Goal: Task Accomplishment & Management: Manage account settings

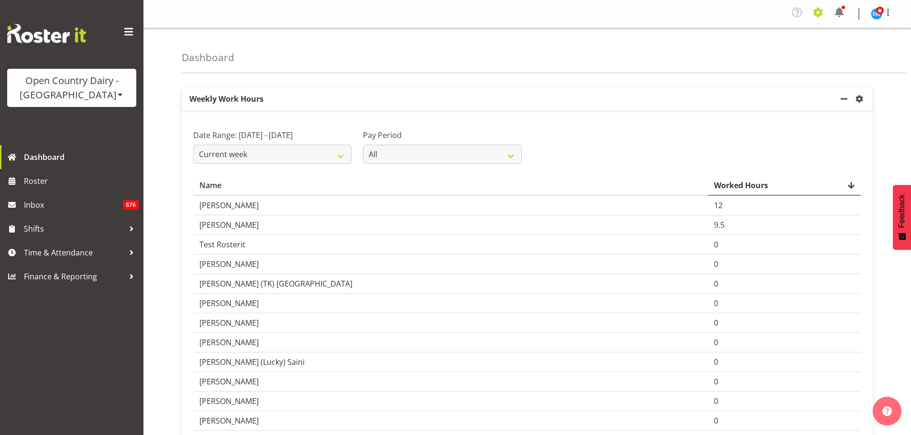
click at [818, 15] on span at bounding box center [817, 12] width 15 height 15
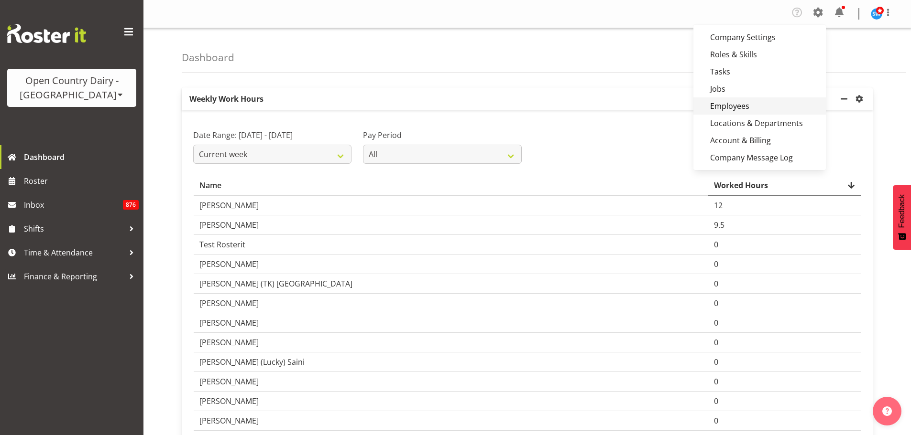
click at [732, 106] on link "Employees" at bounding box center [759, 106] width 132 height 17
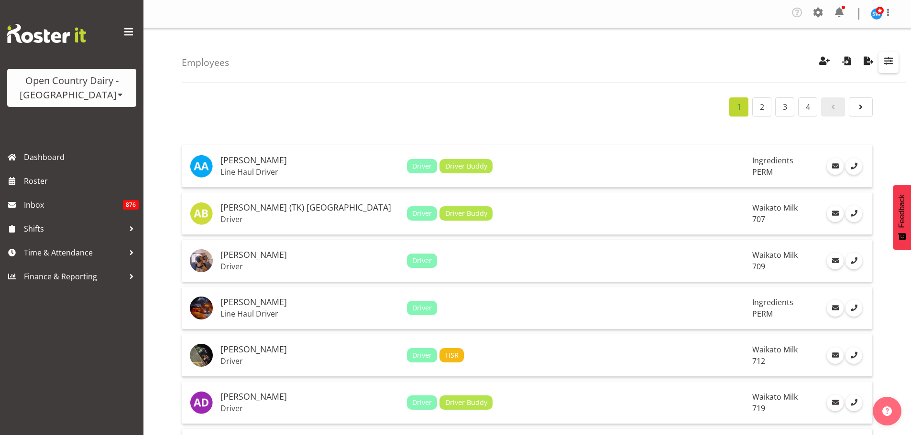
click at [887, 61] on span "button" at bounding box center [888, 60] width 12 height 12
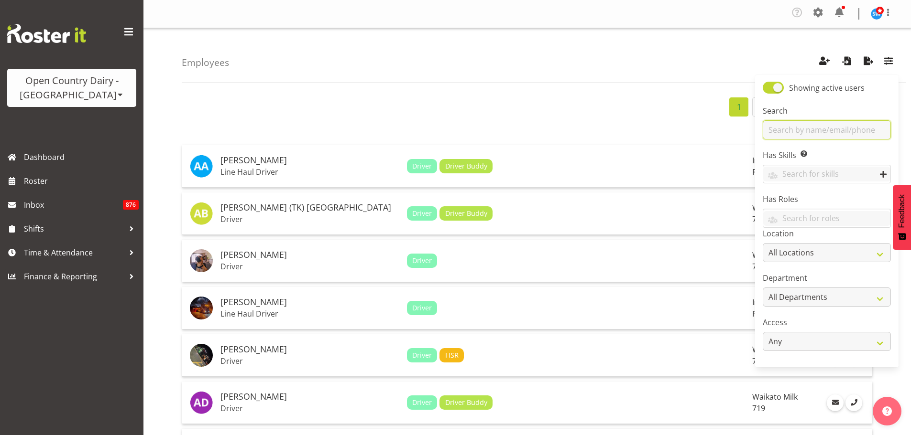
click at [832, 131] on input "text" at bounding box center [826, 129] width 128 height 19
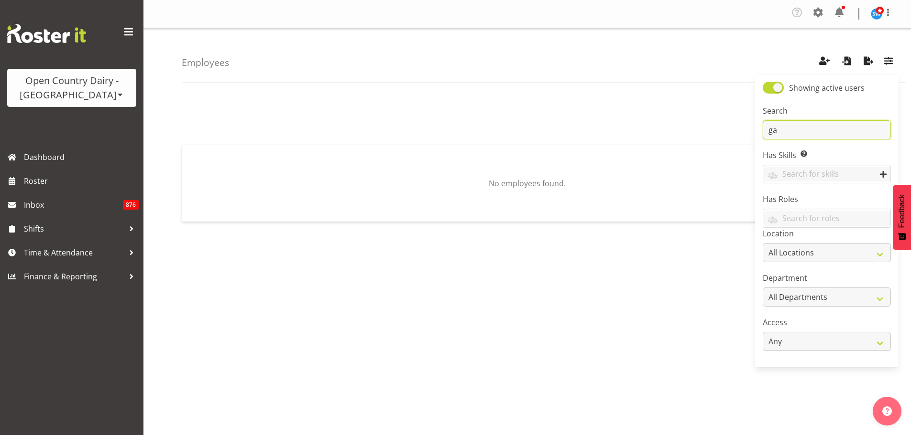
type input "g"
type input "Hooper"
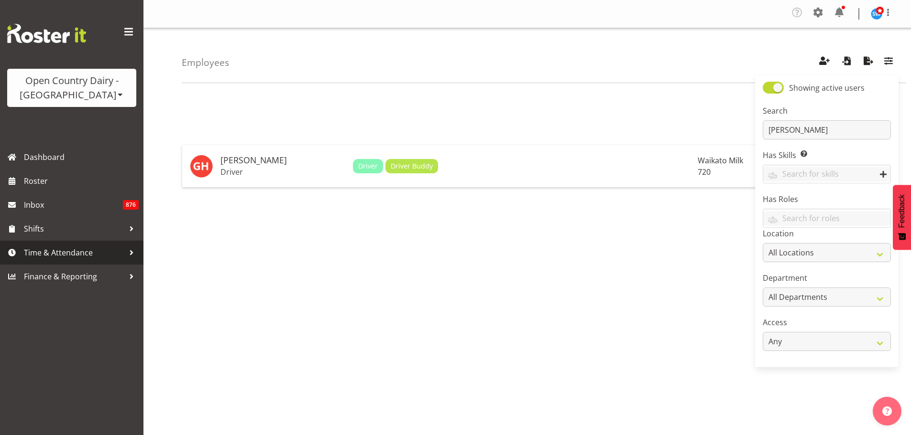
click at [90, 249] on span "Time & Attendance" at bounding box center [74, 253] width 100 height 14
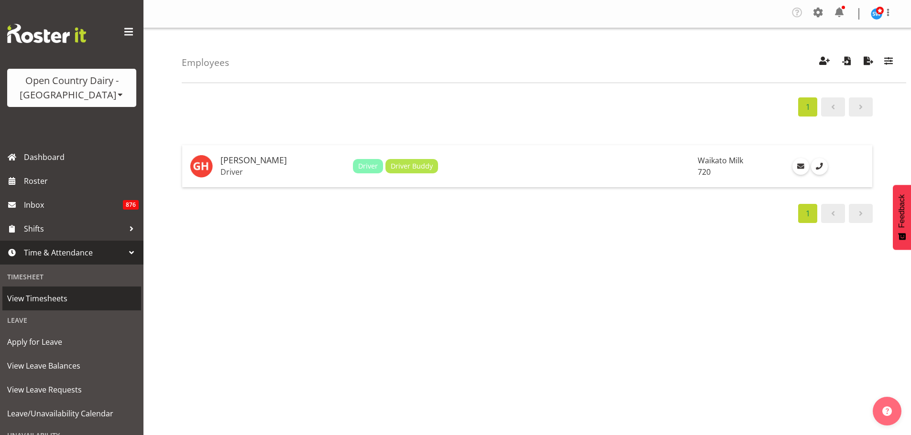
click at [61, 295] on span "View Timesheets" at bounding box center [71, 299] width 129 height 14
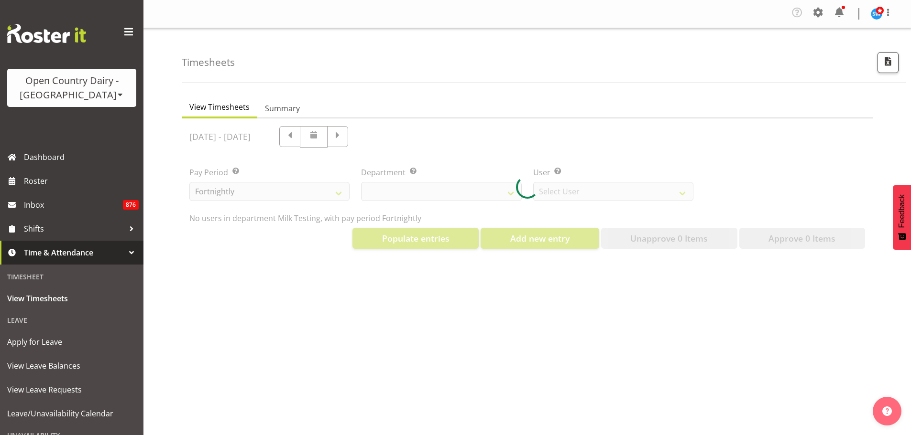
select select "733"
select select "7414"
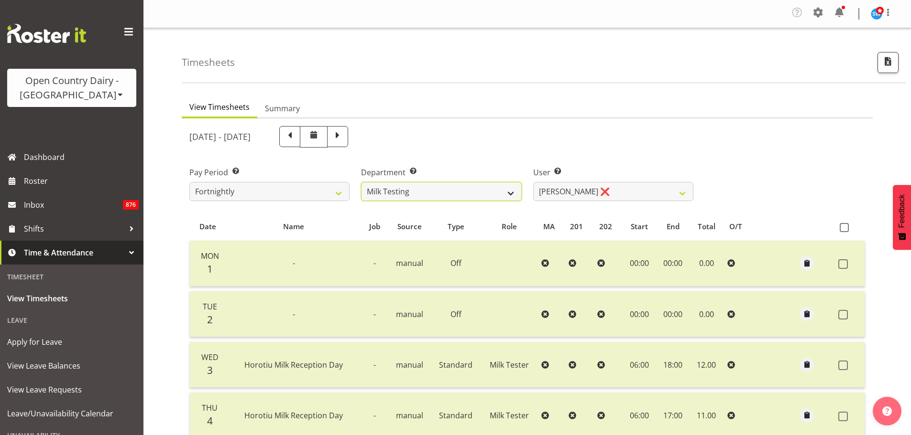
click at [515, 196] on select "701 702 703 704 705 706 707 708 709 710 711 712 713 714 715 716 717 718 719 720" at bounding box center [441, 191] width 160 height 19
select select "814"
click at [361, 182] on select "701 702 703 704 705 706 707 708 709 710 711 712 713 714 715 716 717 718 719 720" at bounding box center [441, 191] width 160 height 19
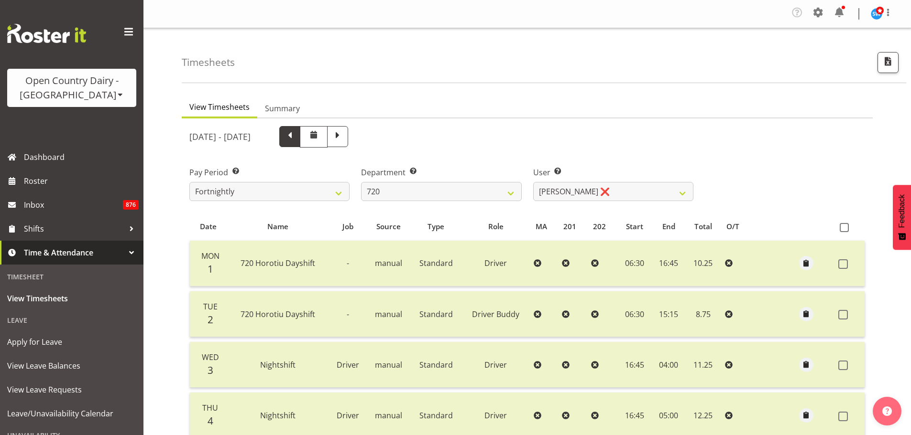
click at [296, 141] on span at bounding box center [289, 136] width 12 height 12
select select
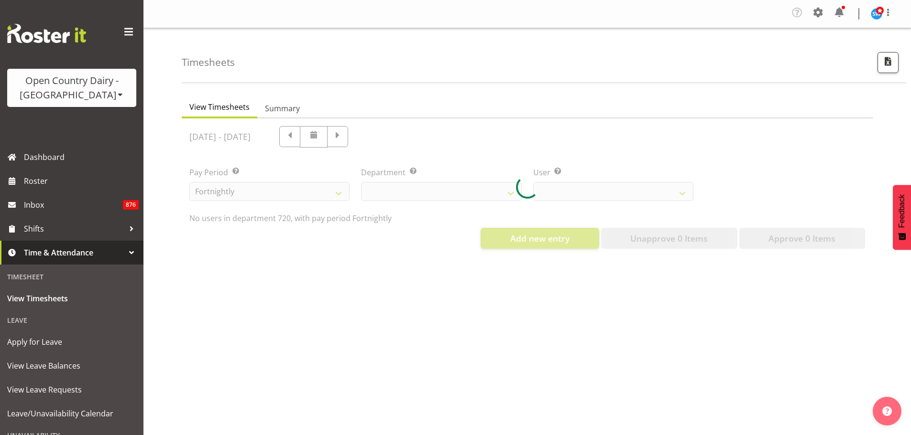
select select "814"
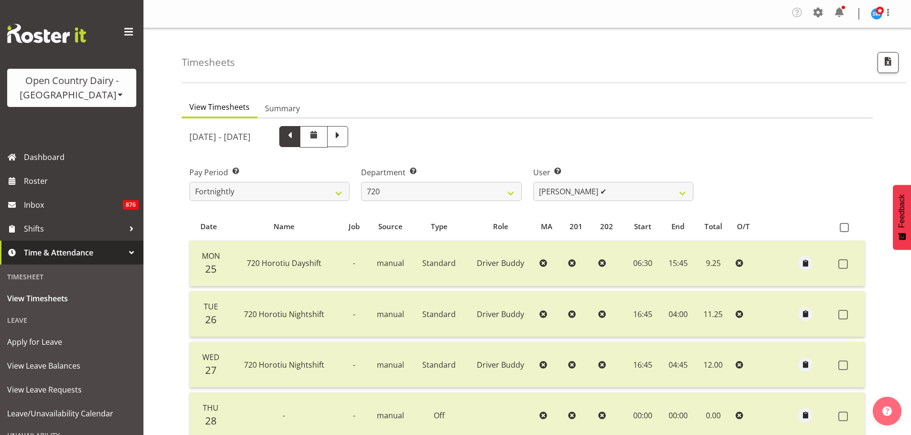
click at [296, 137] on span at bounding box center [289, 136] width 12 height 12
select select
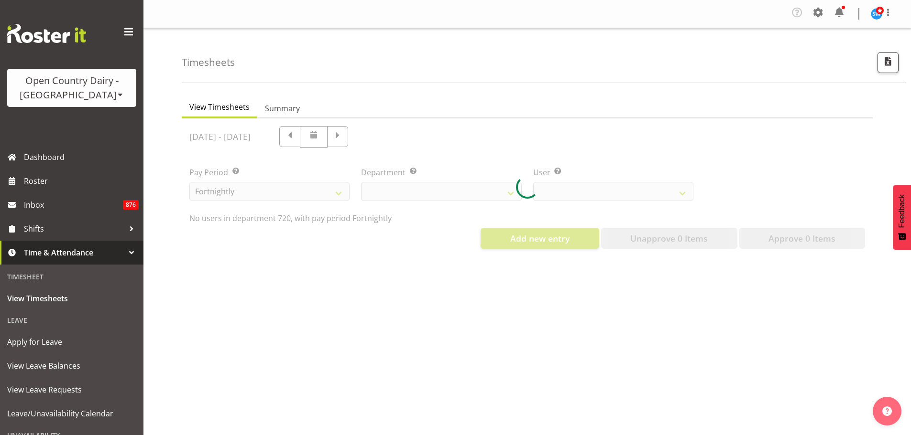
select select "814"
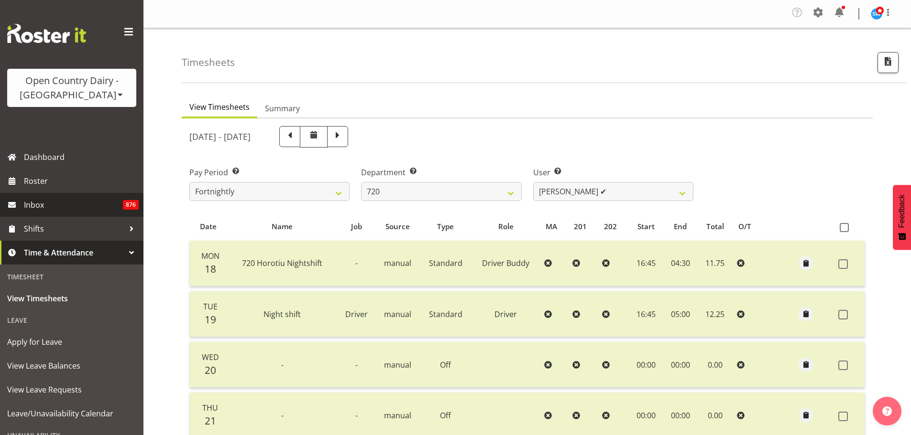
click at [46, 205] on span "Inbox" at bounding box center [73, 205] width 99 height 14
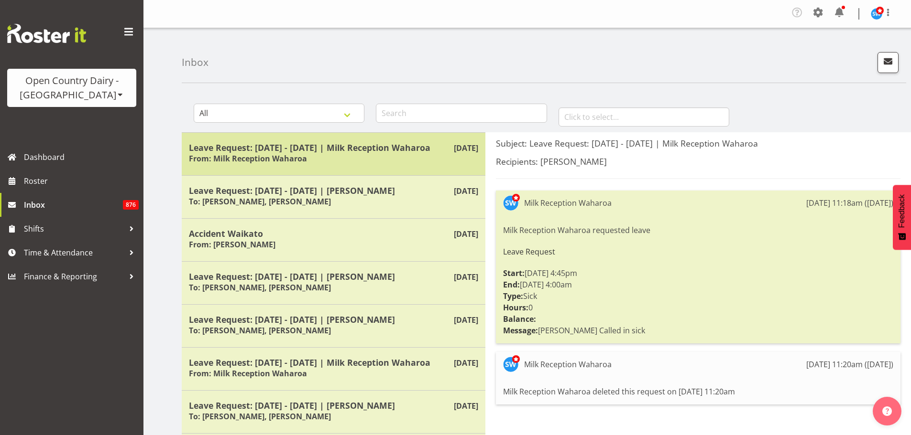
click at [417, 166] on div "Leave Request: 29/08/25 - 30/08/25 | Milk Reception Waharoa From: Milk Receptio…" at bounding box center [333, 153] width 289 height 23
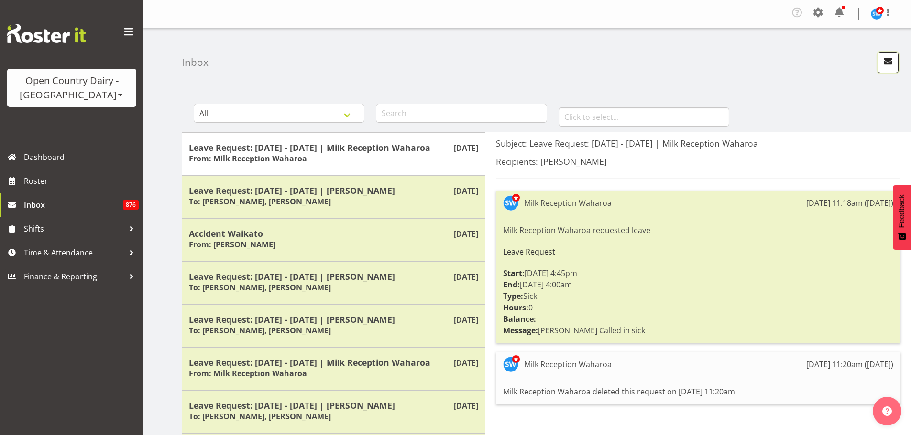
click at [890, 59] on span "button" at bounding box center [887, 61] width 12 height 12
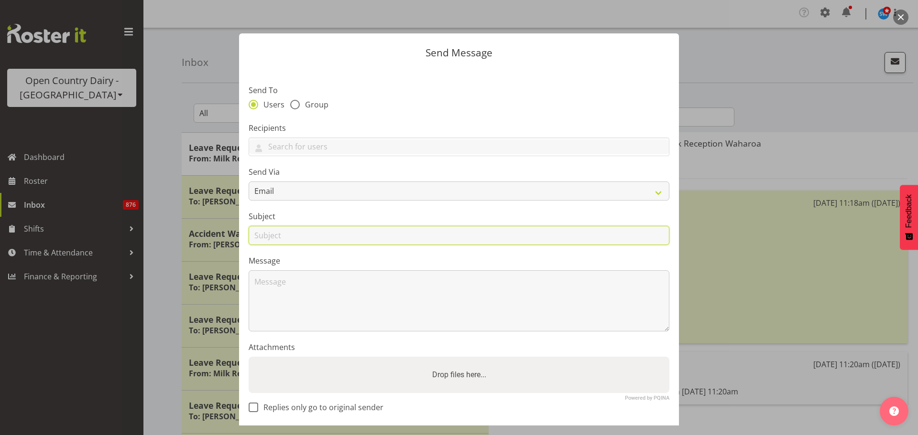
click at [289, 234] on input "text" at bounding box center [459, 235] width 421 height 19
type input "Retention Payment"
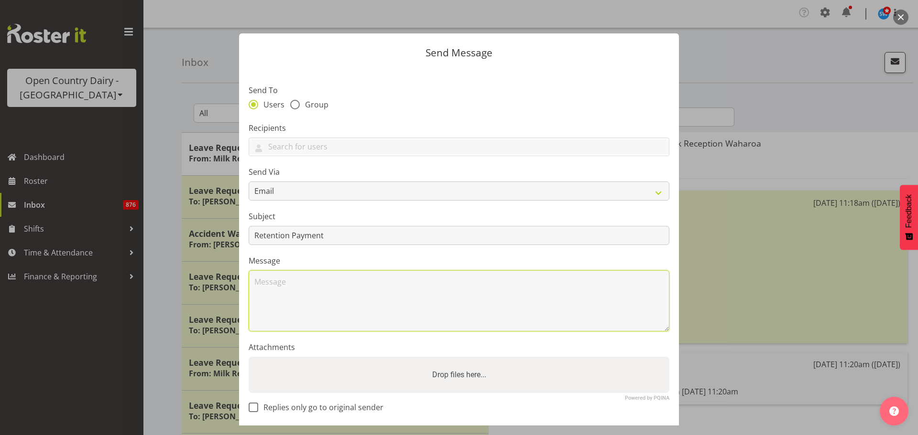
click at [274, 279] on textarea at bounding box center [459, 301] width 421 height 61
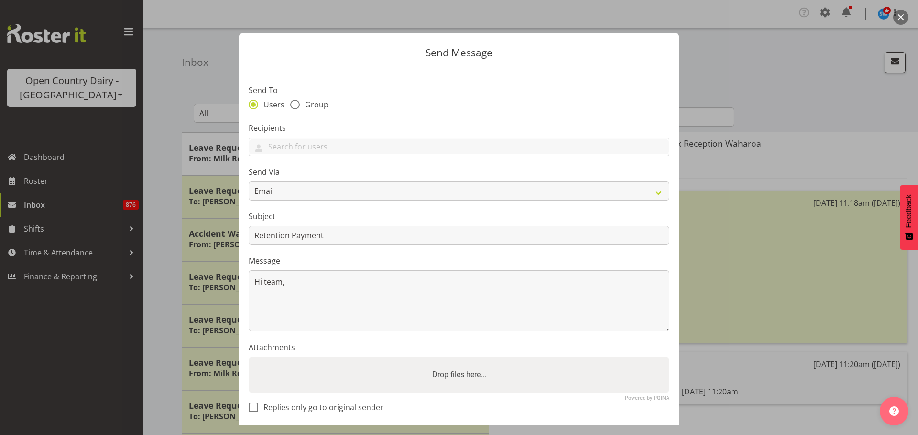
drag, startPoint x: 359, startPoint y: 47, endPoint x: 321, endPoint y: 48, distance: 38.3
click at [321, 48] on header "Send Message" at bounding box center [459, 50] width 440 height 34
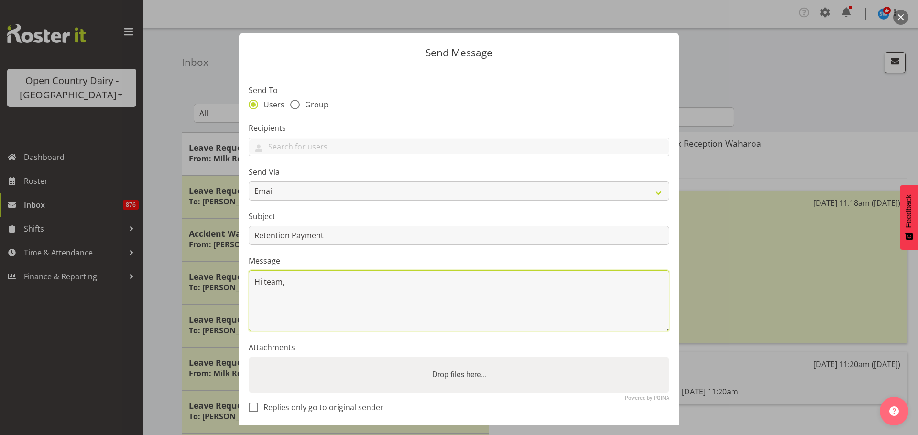
click at [308, 287] on textarea "Hi team," at bounding box center [459, 301] width 421 height 61
paste textarea "Hi team, A quick update on the retention bonus: it will be paid in the next pay…"
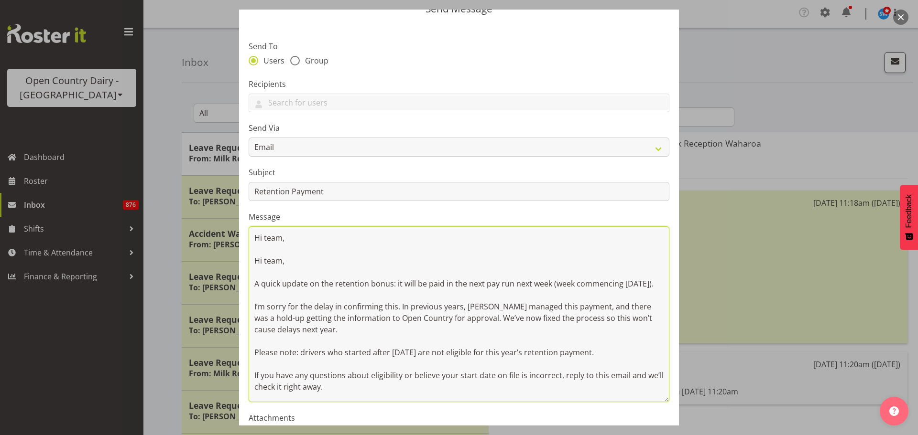
scroll to position [28, 0]
drag, startPoint x: 658, startPoint y: 283, endPoint x: 718, endPoint y: 401, distance: 132.3
click at [718, 401] on div "Send Message Send To Users Group Recipients Abhilash Antony Alan (TK) Bedford A…" at bounding box center [459, 217] width 918 height 435
click at [394, 267] on textarea "Hi team, Hi team, A quick update on the retention bonus: it will be paid in the…" at bounding box center [459, 316] width 421 height 179
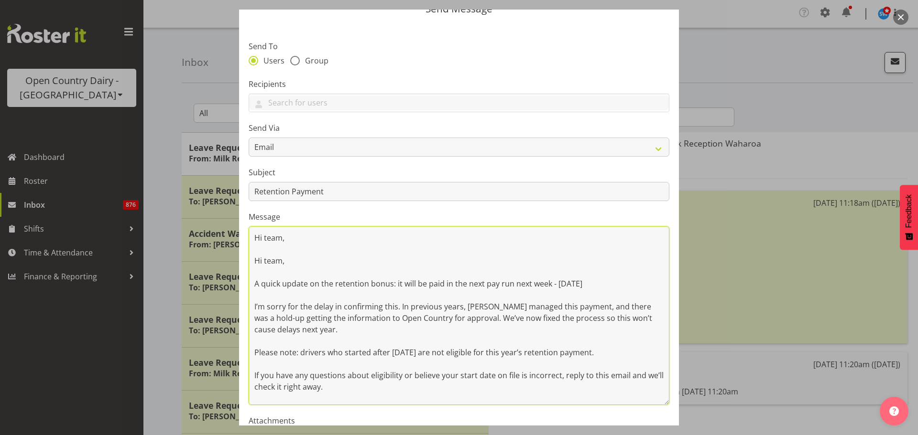
click at [533, 247] on textarea "Hi team, Hi team, A quick update on the retention bonus: it will be paid in the…" at bounding box center [459, 316] width 421 height 179
click at [265, 290] on textarea "Hi team, Hi team, A quick update on the retention bonus: it will be paid in the…" at bounding box center [459, 316] width 421 height 179
drag, startPoint x: 498, startPoint y: 302, endPoint x: 498, endPoint y: 307, distance: 5.7
click at [498, 302] on textarea "Hi team, Hi team, A quick update on the retention bonus: it will be paid in the…" at bounding box center [459, 316] width 421 height 179
drag, startPoint x: 350, startPoint y: 373, endPoint x: 252, endPoint y: 361, distance: 98.2
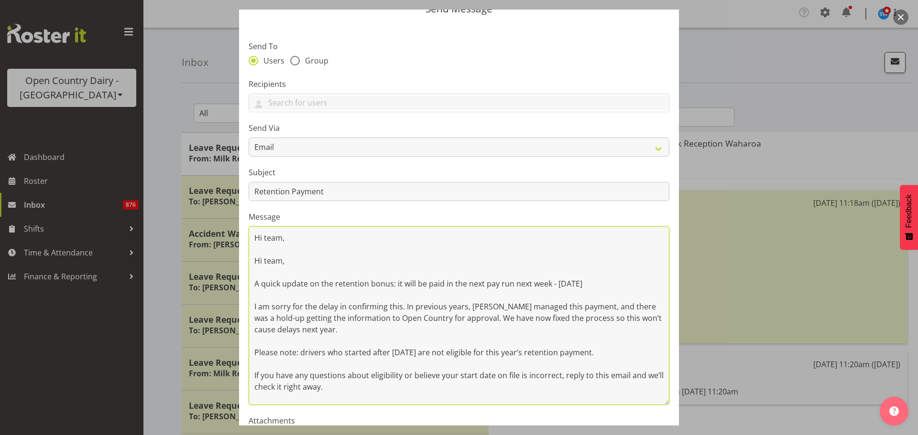
click at [252, 361] on textarea "Hi team, Hi team, A quick update on the retention bonus: it will be paid in the…" at bounding box center [459, 316] width 421 height 179
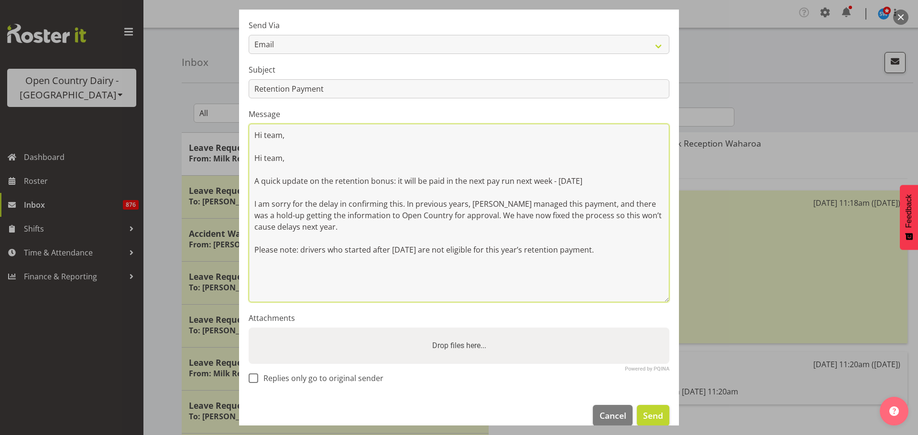
scroll to position [162, 0]
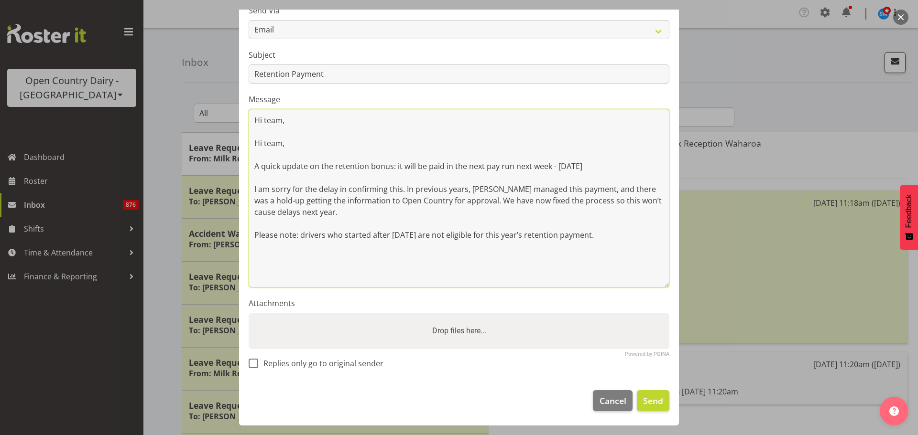
paste textarea "hanks for your patience and for all your hard work."
click at [254, 250] on textarea "Hi team, Hi team, A quick update on the retention bonus: it will be paid in the…" at bounding box center [459, 198] width 421 height 179
click at [445, 251] on textarea "Hi team, Hi team, A quick update on the retention bonus: it will be paid in the…" at bounding box center [459, 198] width 421 height 179
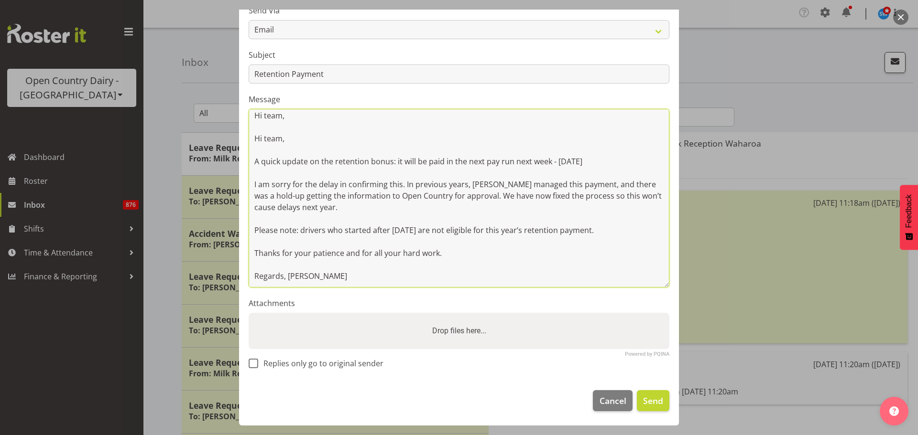
scroll to position [0, 0]
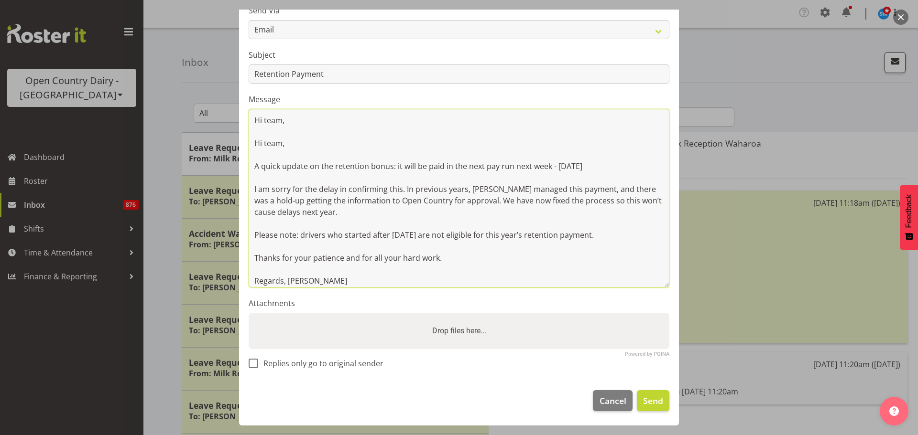
drag, startPoint x: 297, startPoint y: 122, endPoint x: 245, endPoint y: 117, distance: 52.9
click at [245, 117] on section "Send To Users Group Recipients Abhilash Antony Alan (TK) Bedford Alex Barclay A…" at bounding box center [459, 144] width 440 height 476
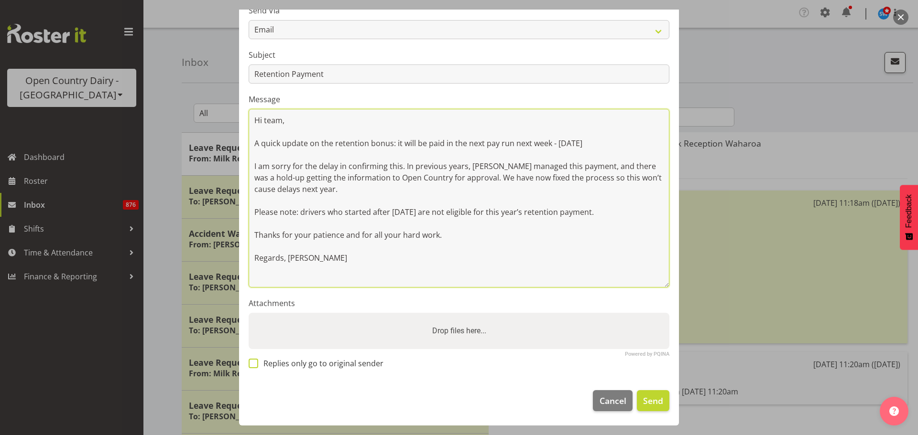
type textarea "Hi team, A quick update on the retention bonus: it will be paid in the next pay…"
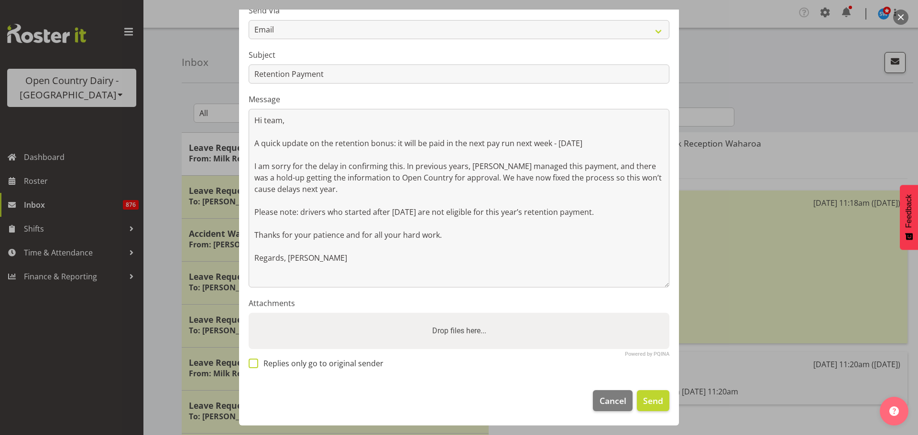
click at [257, 362] on span at bounding box center [254, 364] width 10 height 10
click at [255, 362] on input "Replies only go to original sender" at bounding box center [252, 364] width 6 height 6
checkbox input "true"
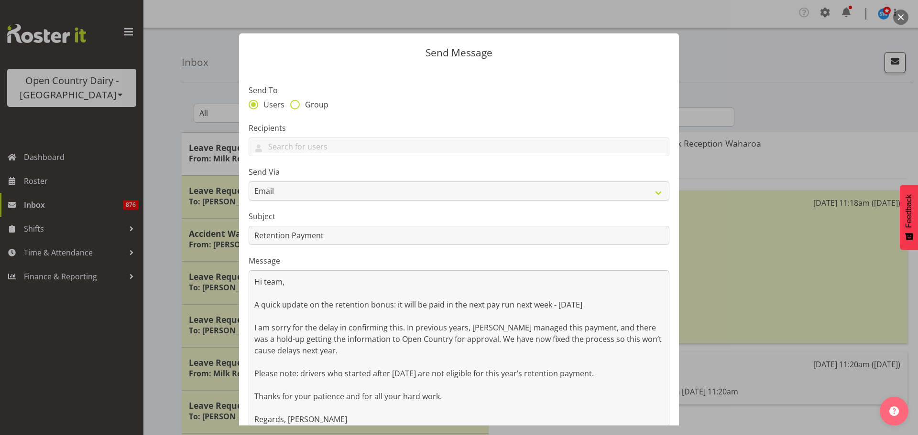
click at [297, 105] on span at bounding box center [295, 105] width 10 height 10
click at [296, 105] on input "Group" at bounding box center [293, 104] width 6 height 6
radio input "true"
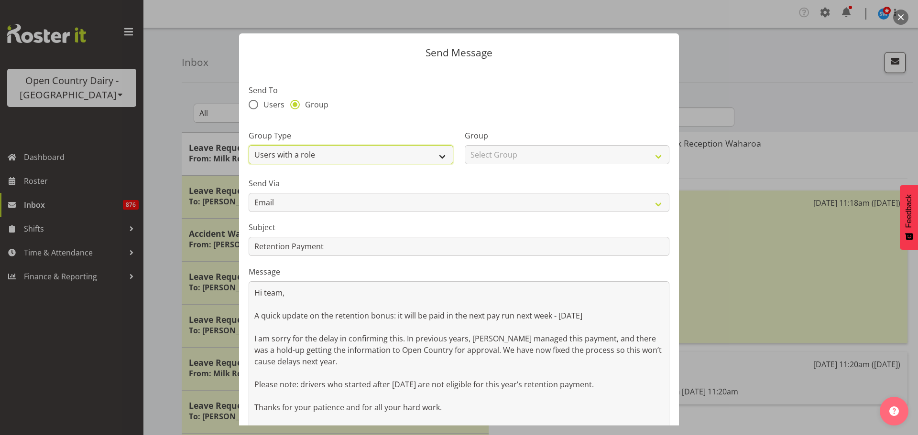
click at [444, 155] on select "Users with a role Users with a skill Primary users in a location All users in a…" at bounding box center [351, 154] width 205 height 19
click at [439, 153] on select "Users with a role Users with a skill Primary users in a location All users in a…" at bounding box center [351, 154] width 205 height 19
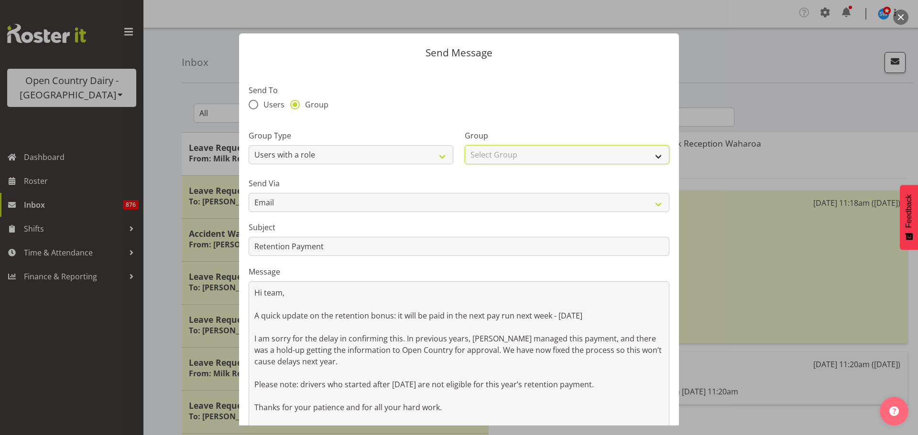
click at [637, 154] on select "Select Group Cadet Driver Crew Leader Driver Driver Buddy Driver Assessor Daysh…" at bounding box center [567, 154] width 205 height 19
select select "1166"
click at [465, 145] on select "Select Group Cadet Driver Crew Leader Driver Driver Buddy Driver Assessor Daysh…" at bounding box center [567, 154] width 205 height 19
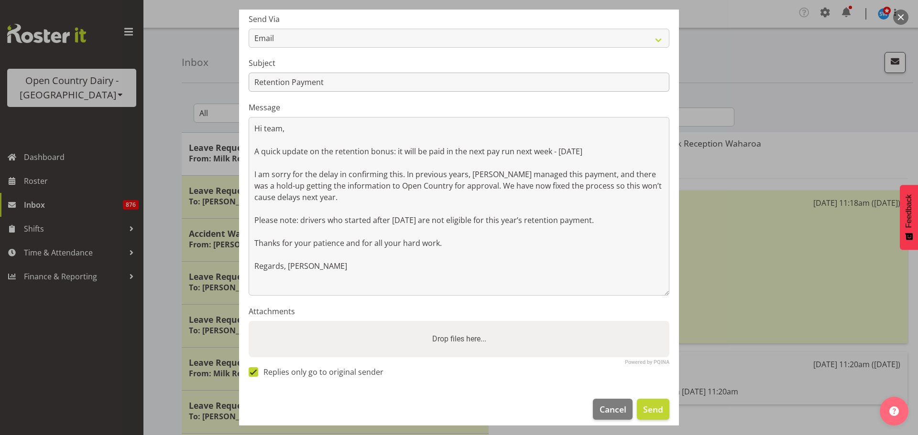
scroll to position [173, 0]
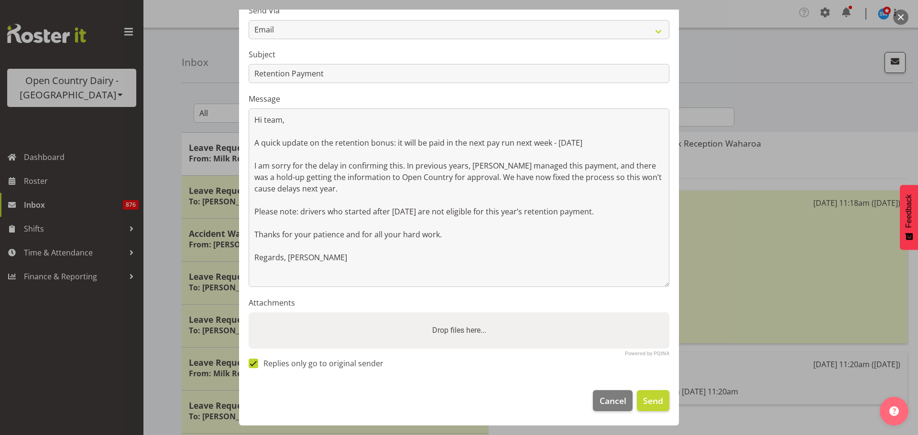
click at [545, 372] on section "Send To Users Group Group Type Users with a role Users with a skill Primary use…" at bounding box center [459, 137] width 440 height 487
click at [652, 402] on span "Send" at bounding box center [653, 401] width 20 height 12
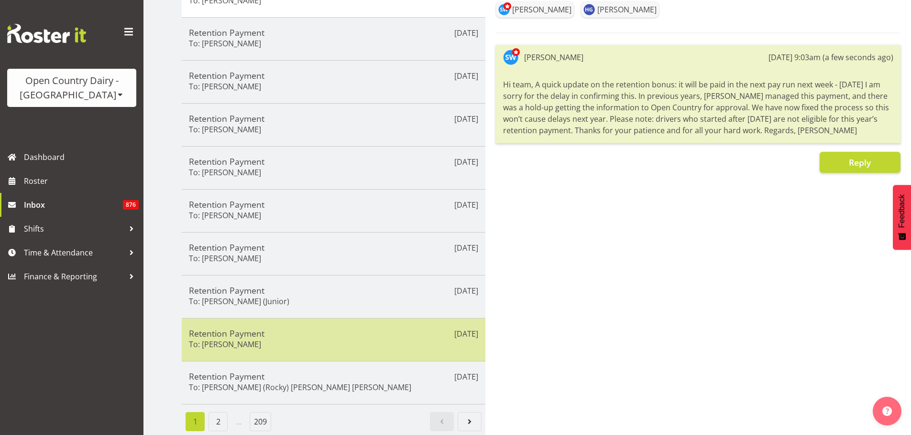
scroll to position [165, 0]
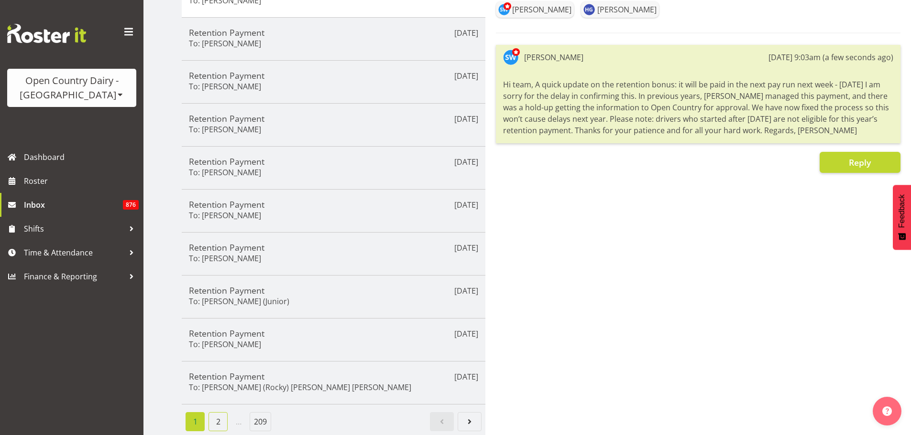
click at [217, 415] on link "2" at bounding box center [217, 421] width 19 height 19
click at [244, 413] on link "3" at bounding box center [240, 421] width 19 height 19
click at [264, 412] on link "4" at bounding box center [263, 421] width 19 height 19
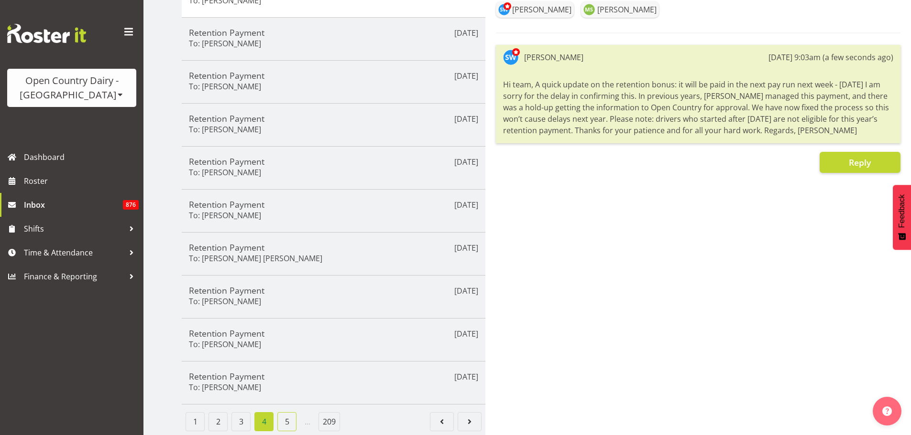
click at [288, 415] on link "5" at bounding box center [286, 421] width 19 height 19
click at [288, 416] on link "6" at bounding box center [281, 421] width 19 height 19
click at [282, 418] on link "7" at bounding box center [281, 421] width 19 height 19
click at [287, 415] on link "8" at bounding box center [281, 421] width 19 height 19
click at [285, 415] on link "9" at bounding box center [281, 421] width 19 height 19
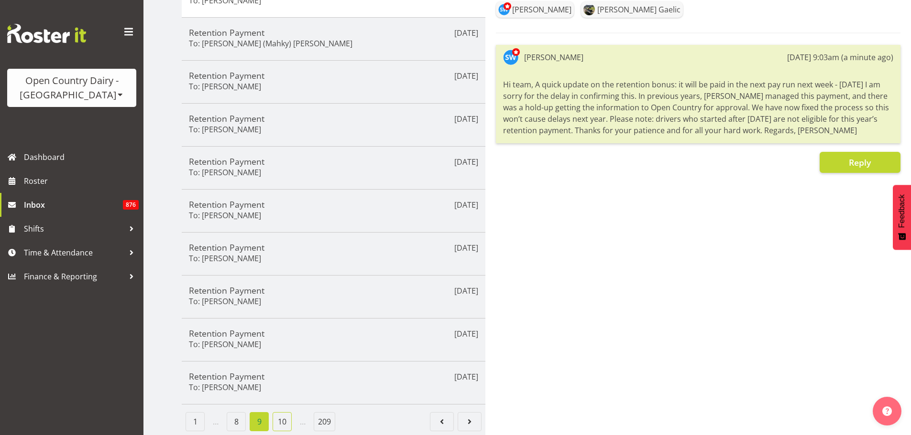
click at [287, 413] on link "10" at bounding box center [281, 421] width 19 height 19
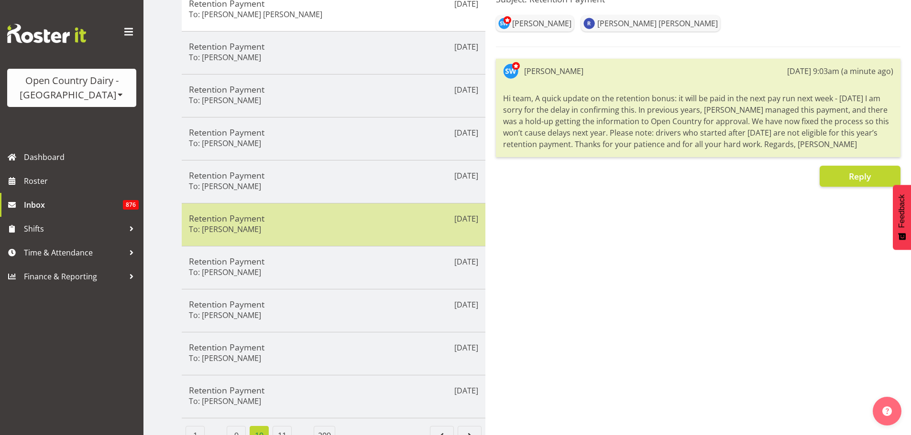
scroll to position [0, 0]
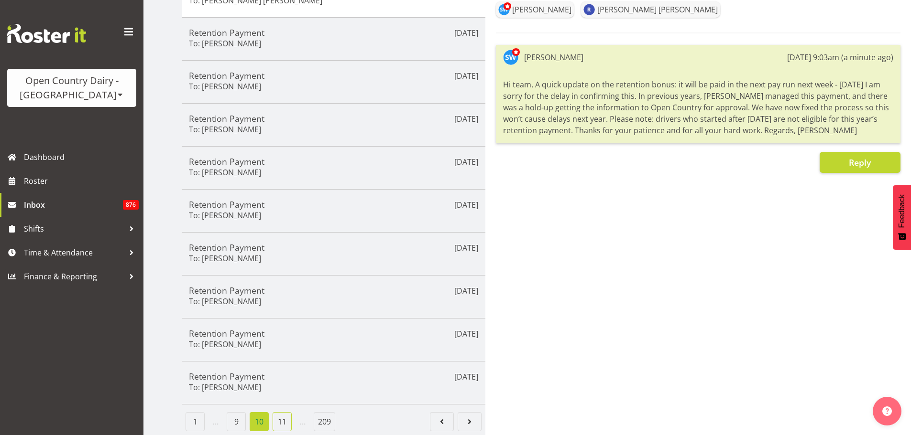
click at [284, 416] on link "11" at bounding box center [281, 421] width 19 height 19
click at [286, 415] on link "12" at bounding box center [281, 421] width 19 height 19
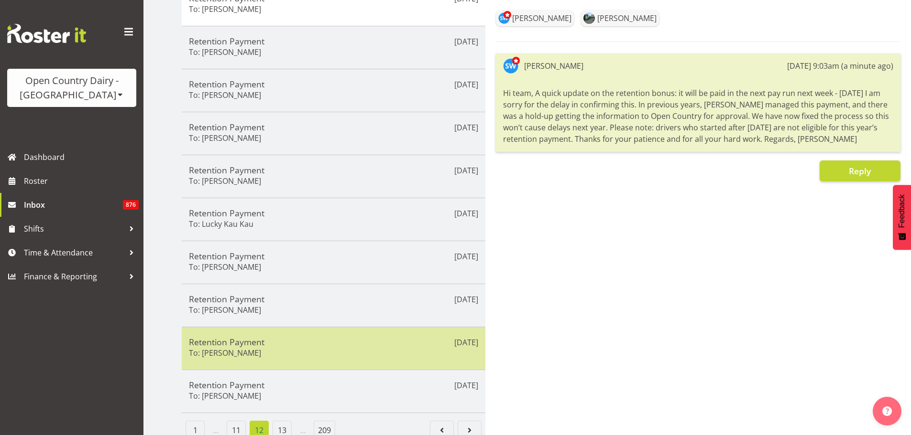
scroll to position [165, 0]
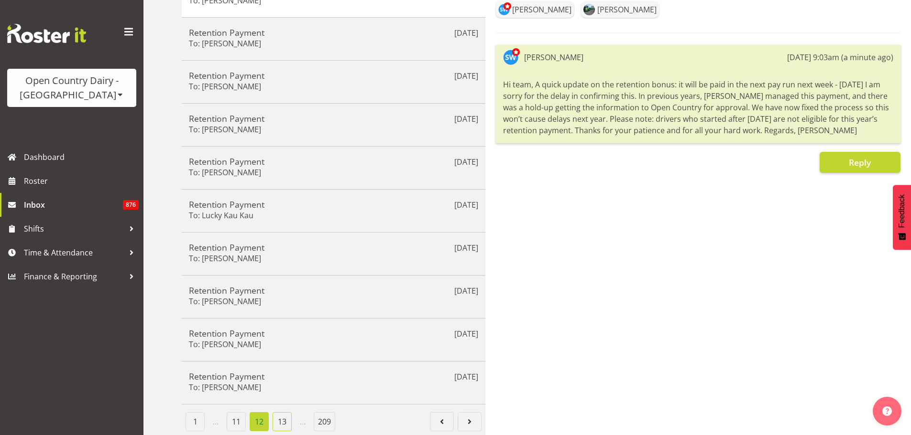
click at [281, 416] on link "13" at bounding box center [281, 421] width 19 height 19
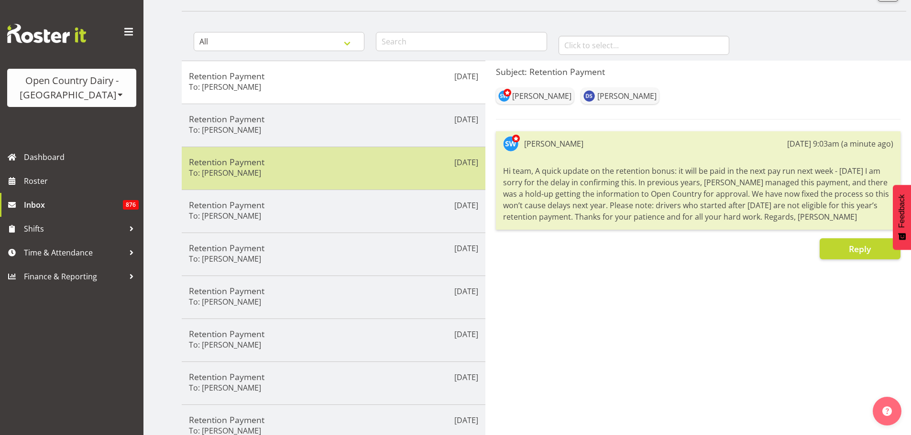
scroll to position [0, 0]
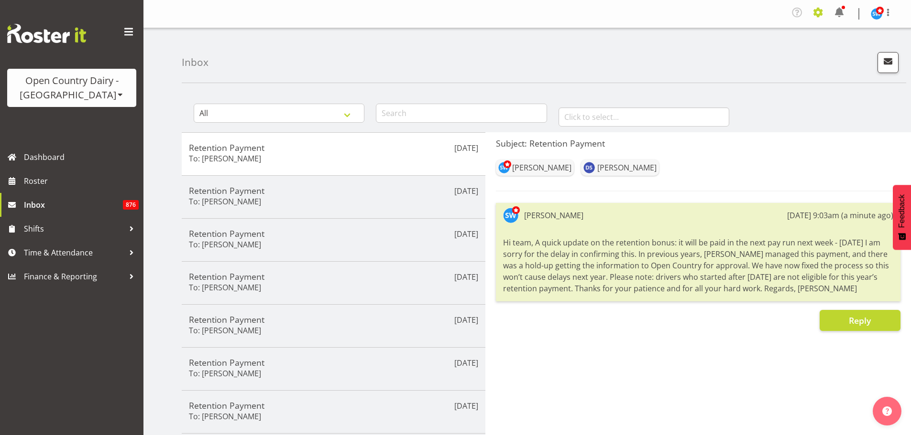
click at [820, 8] on span at bounding box center [817, 12] width 15 height 15
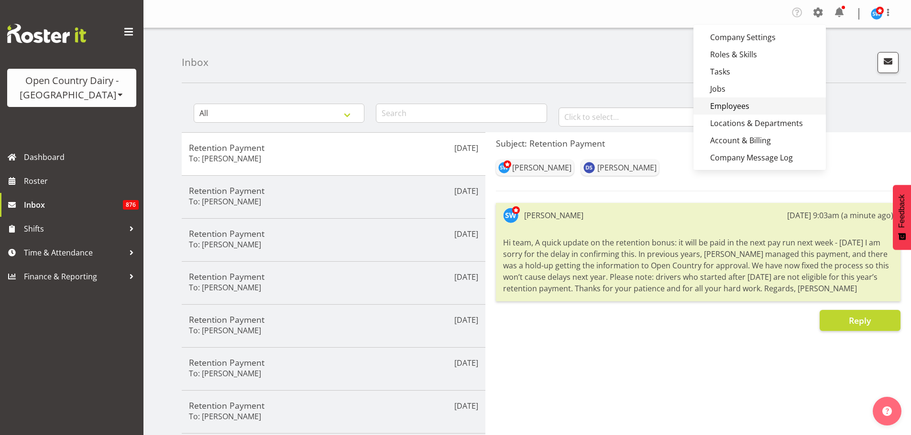
click at [743, 107] on link "Employees" at bounding box center [759, 106] width 132 height 17
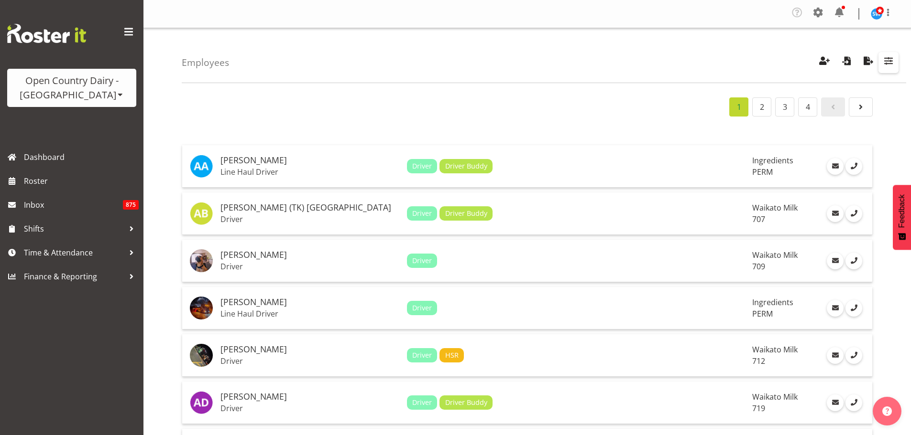
click at [888, 59] on span "button" at bounding box center [888, 60] width 12 height 12
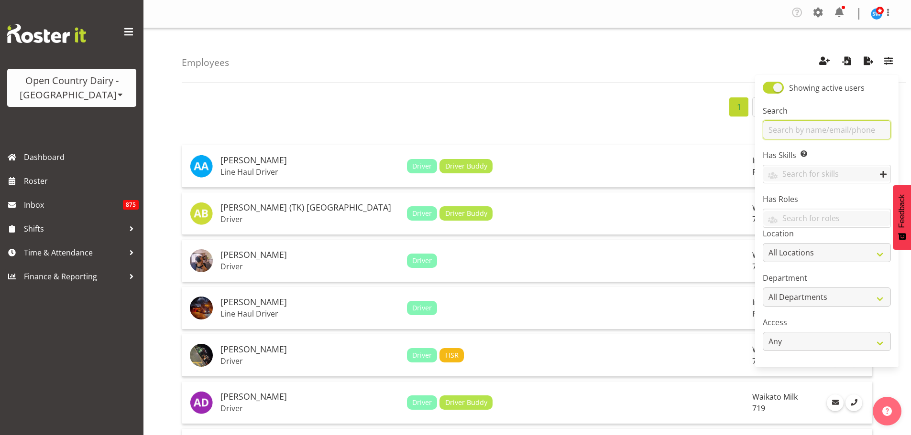
click at [828, 134] on input "text" at bounding box center [826, 129] width 128 height 19
type input "hooper"
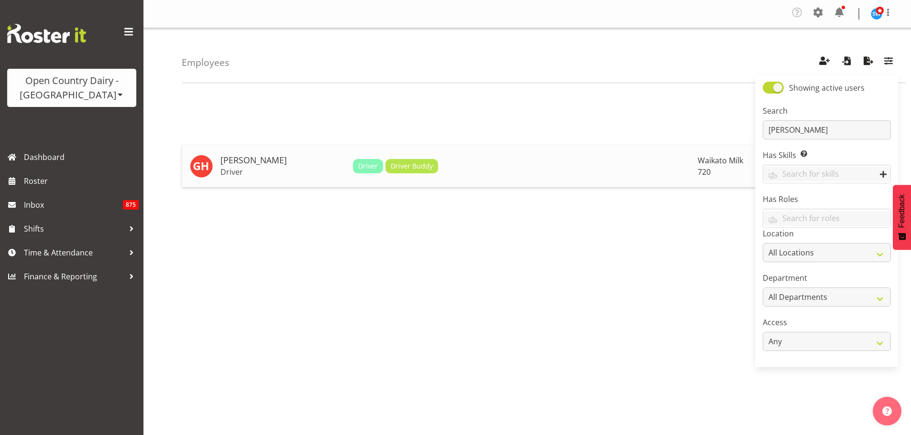
click at [244, 163] on h5 "[PERSON_NAME]" at bounding box center [282, 161] width 125 height 10
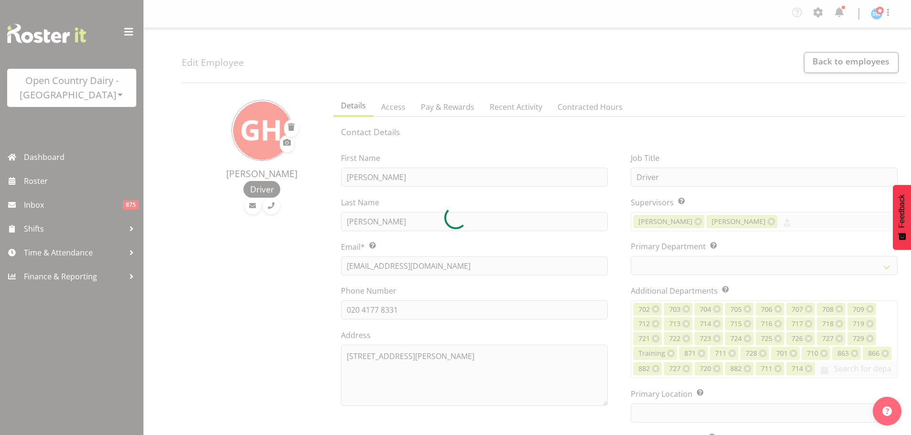
select select "TimelineWeek"
select select
select select "1054"
select select "814"
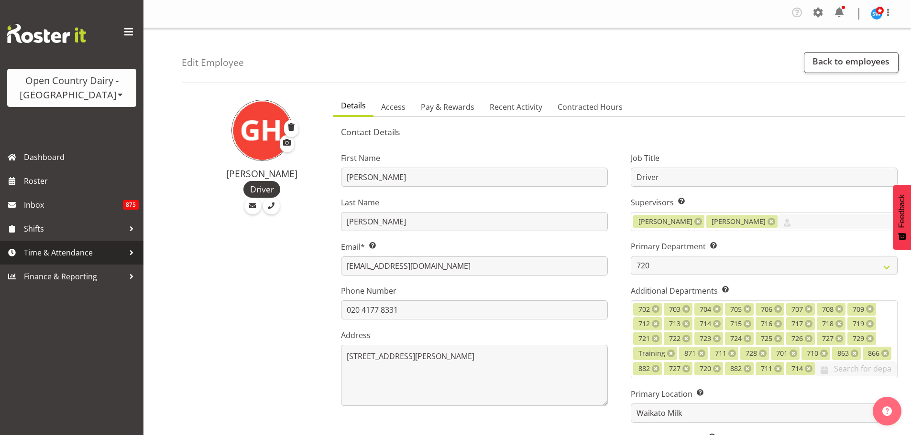
drag, startPoint x: 61, startPoint y: 252, endPoint x: 98, endPoint y: 241, distance: 39.5
click at [61, 252] on span "Time & Attendance" at bounding box center [74, 253] width 100 height 14
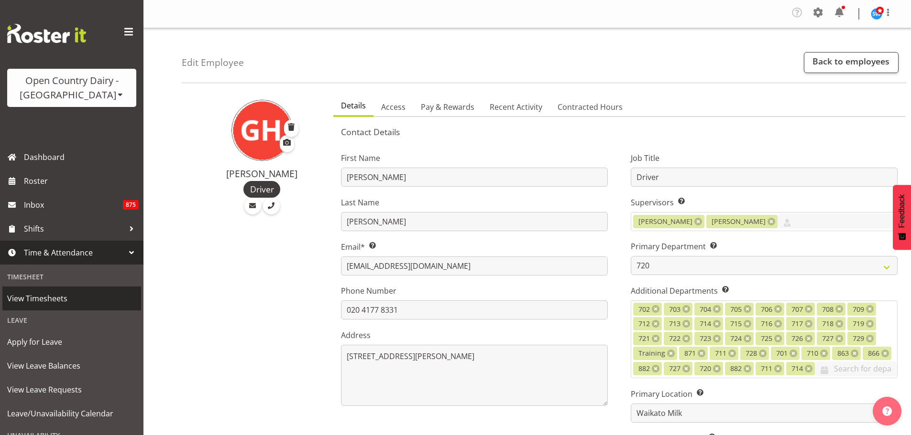
click at [66, 300] on span "View Timesheets" at bounding box center [71, 299] width 129 height 14
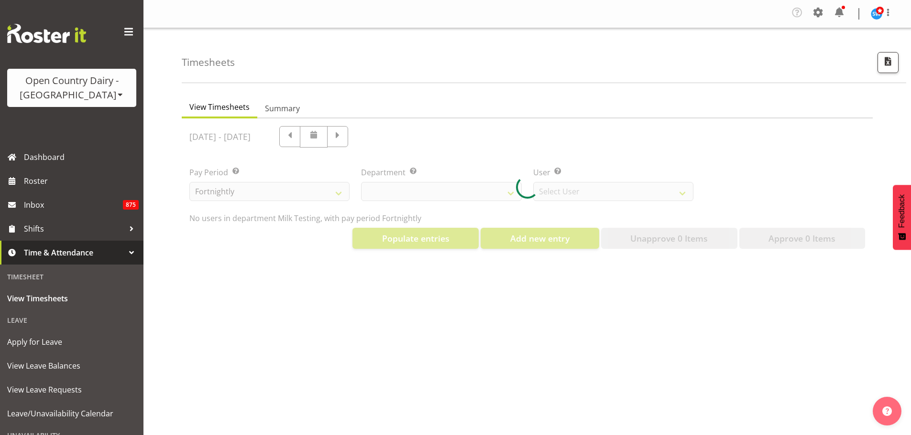
select select "733"
select select "7414"
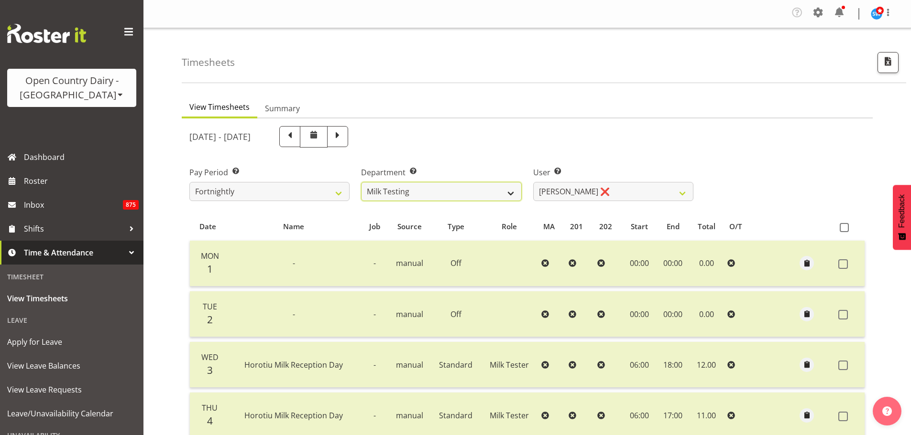
click at [484, 196] on select "701 702 703 704 705 706 707 708 709 710 711 712 713 714 715 716 717 718 719 720" at bounding box center [441, 191] width 160 height 19
select select "814"
click at [361, 182] on select "701 702 703 704 705 706 707 708 709 710 711 712 713 714 715 716 717 718 719 720" at bounding box center [441, 191] width 160 height 19
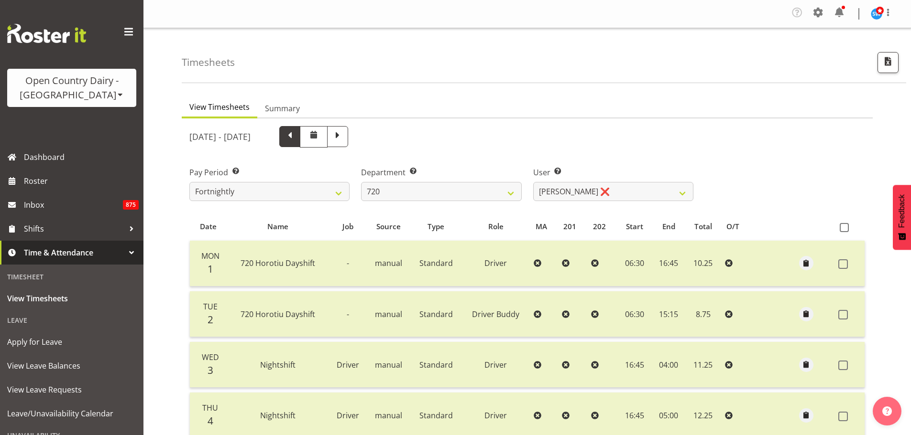
click at [300, 134] on span at bounding box center [289, 136] width 21 height 21
select select
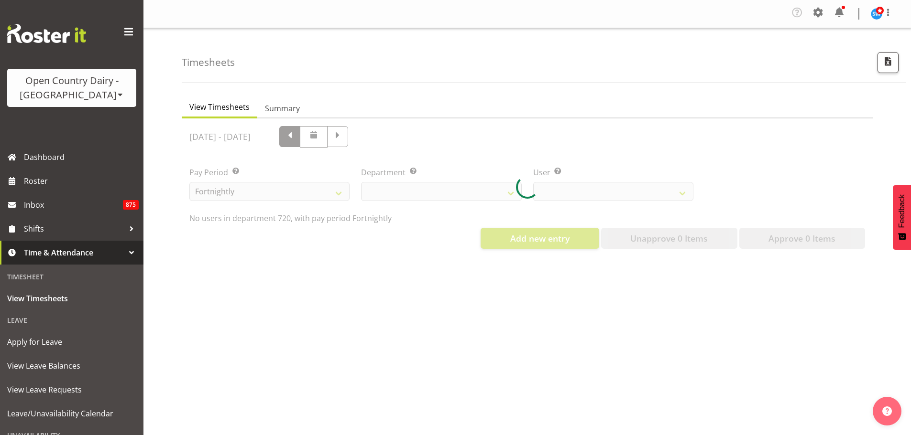
select select "814"
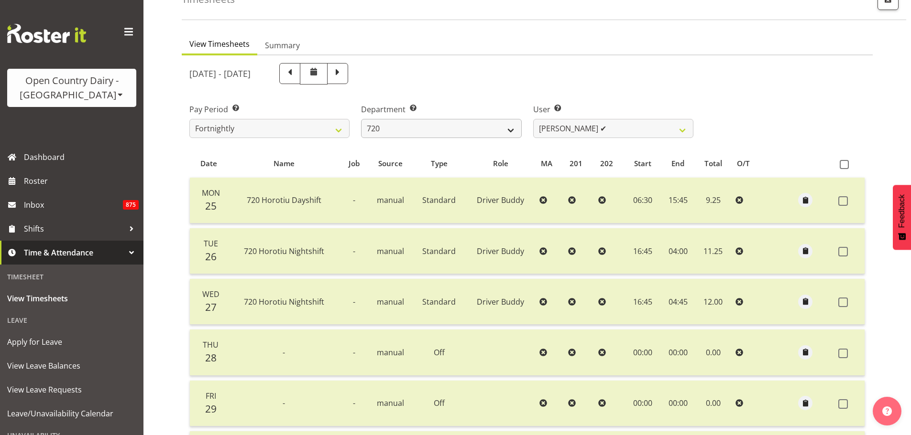
scroll to position [96, 0]
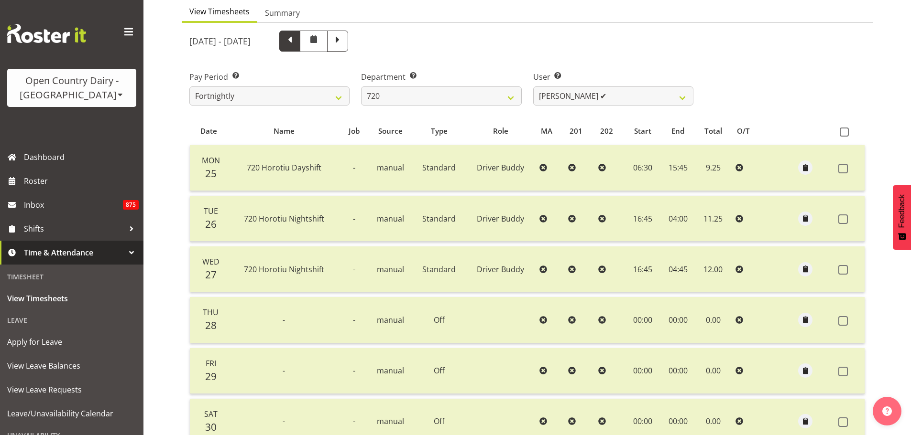
click at [296, 44] on span at bounding box center [289, 40] width 12 height 12
select select
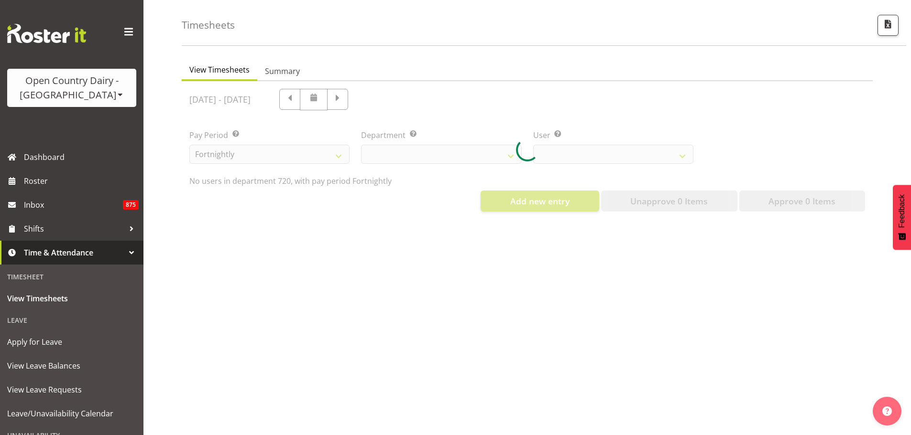
select select "814"
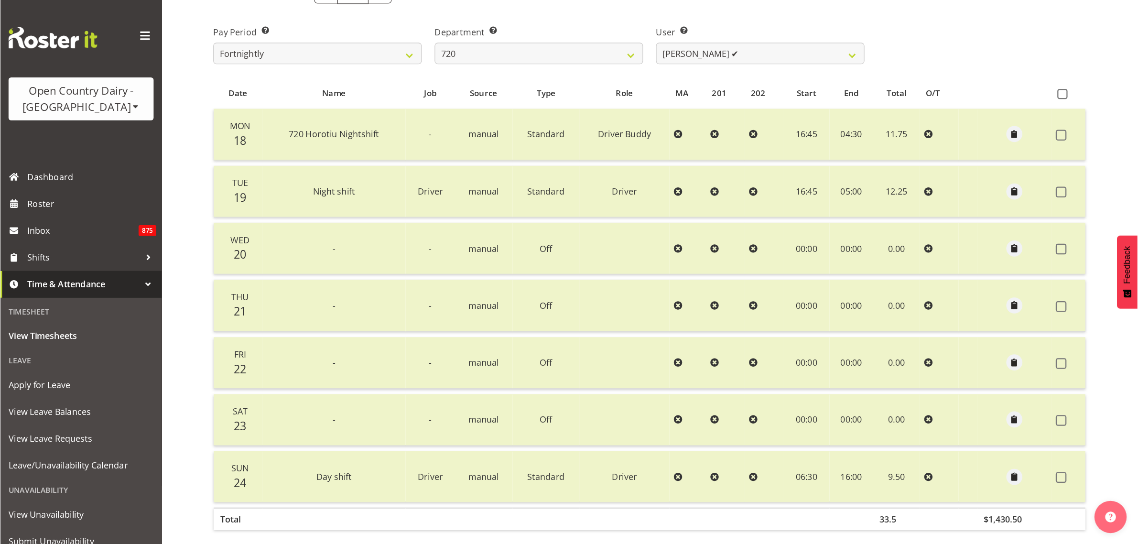
scroll to position [134, 0]
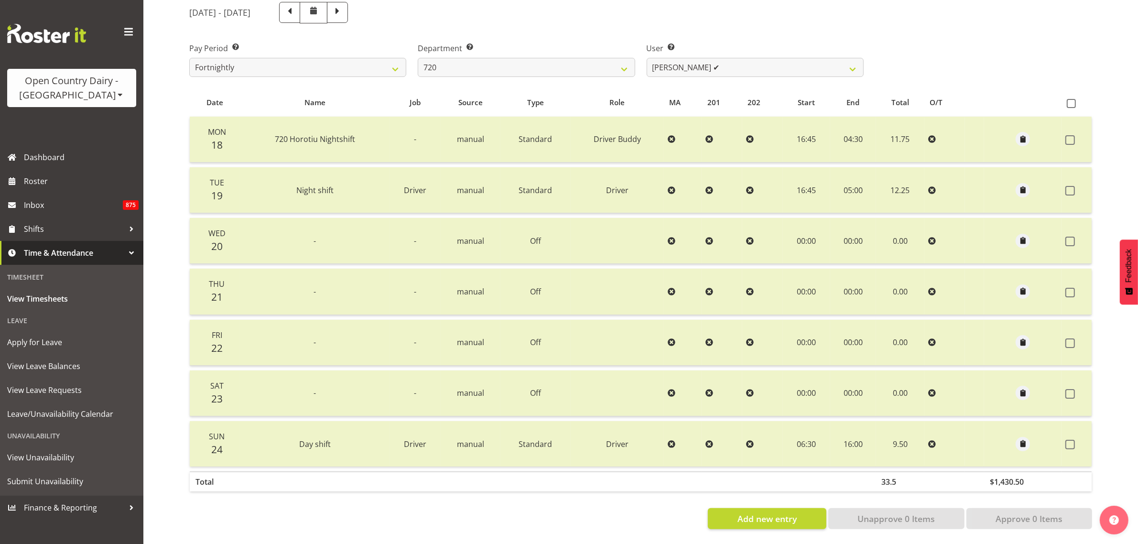
drag, startPoint x: 826, startPoint y: 0, endPoint x: 913, endPoint y: 58, distance: 104.5
click at [910, 58] on div "Pay Period Select which pay period you would like to view. Fortnightly Departme…" at bounding box center [641, 56] width 914 height 54
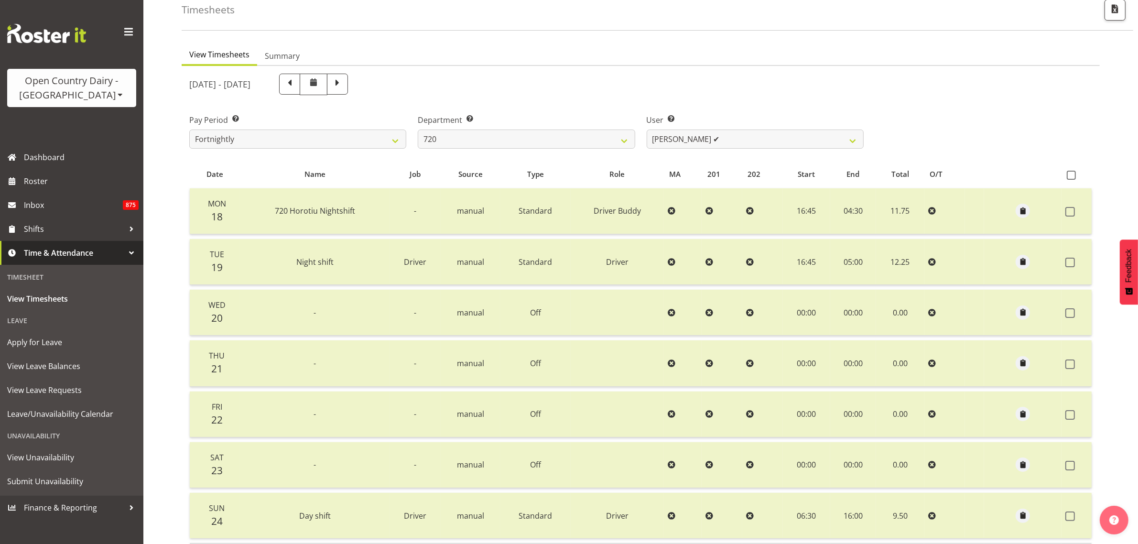
scroll to position [74, 0]
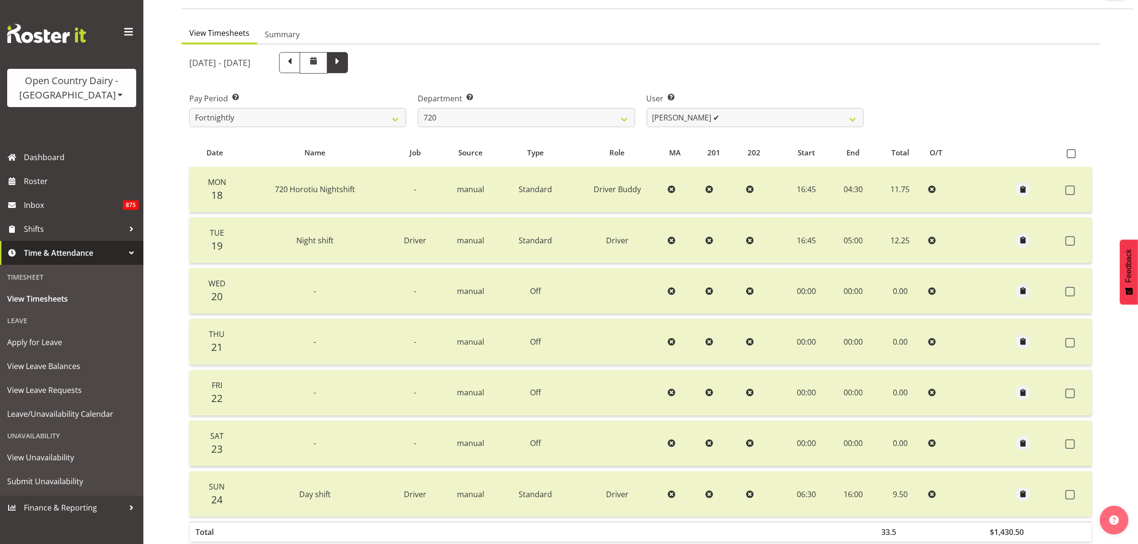
click at [348, 66] on span at bounding box center [337, 62] width 21 height 21
select select
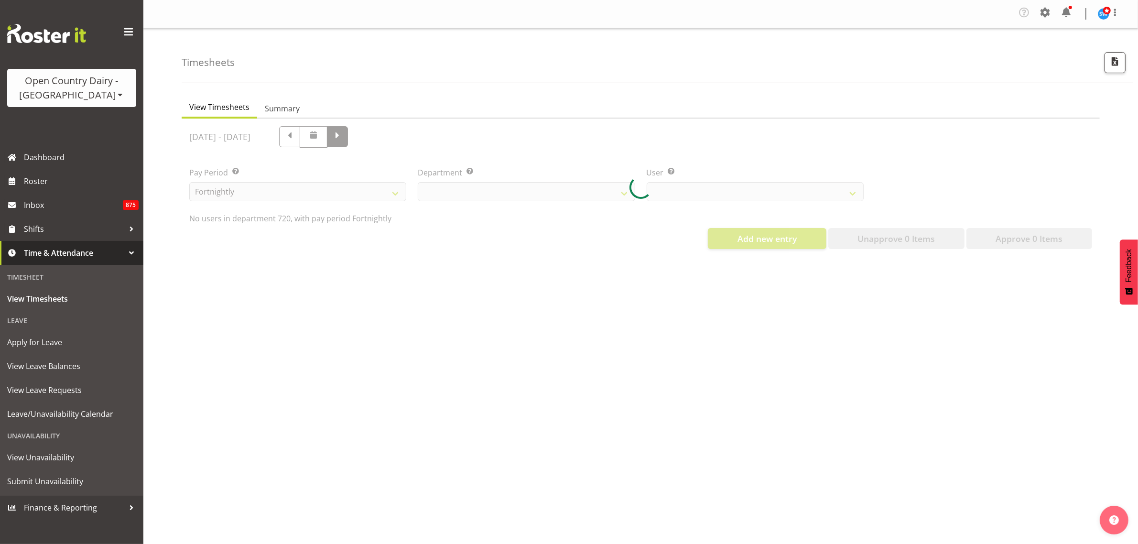
select select "814"
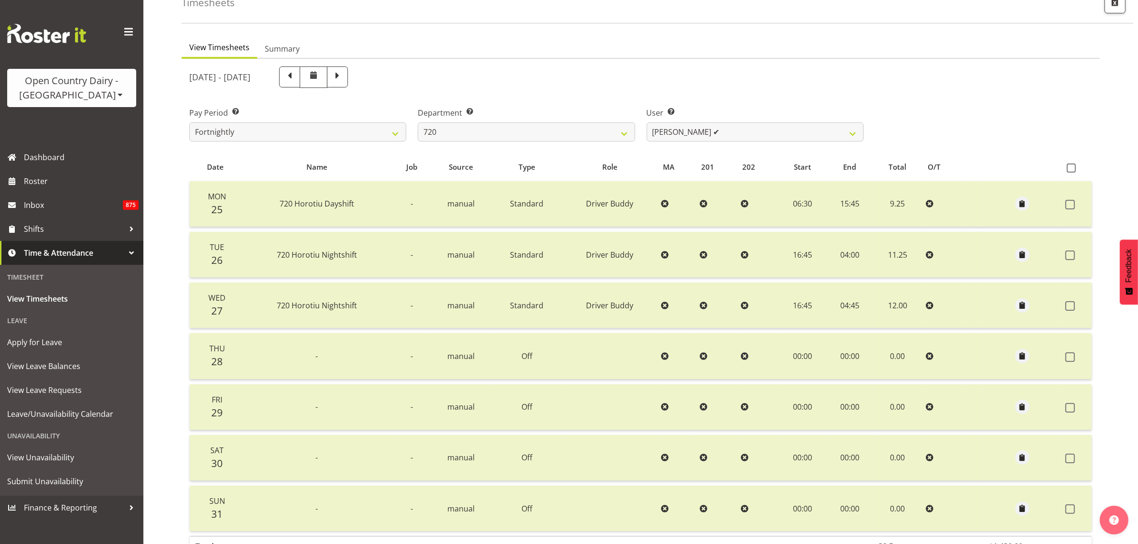
scroll to position [119, 0]
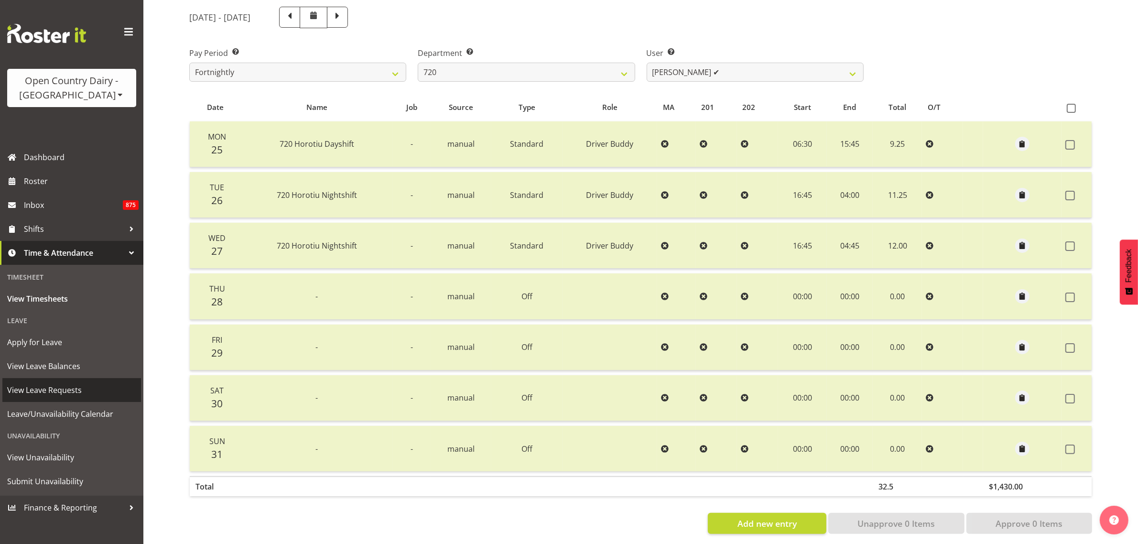
click at [67, 388] on span "View Leave Requests" at bounding box center [71, 390] width 129 height 14
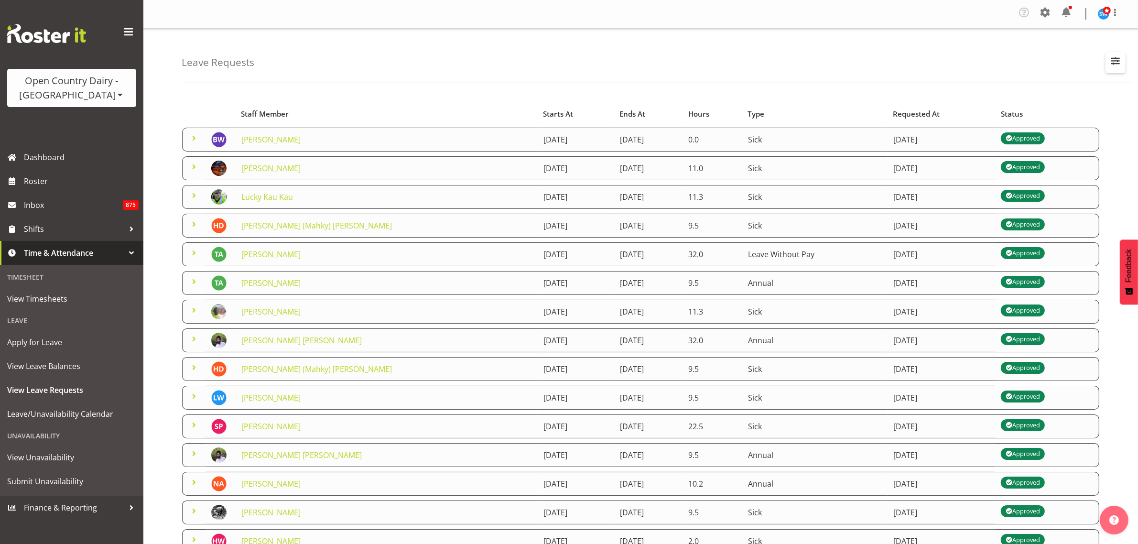
click at [1109, 61] on span "button" at bounding box center [1115, 60] width 12 height 12
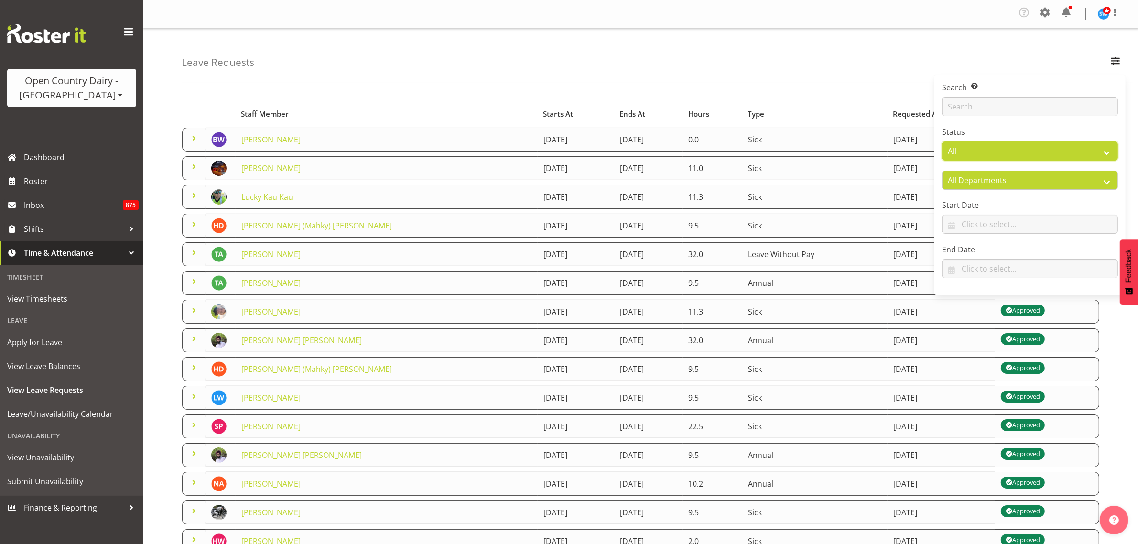
click at [1086, 151] on select "All Approved Requested Unapproved" at bounding box center [1030, 150] width 176 height 19
select select "requested"
click at [942, 141] on select "All Approved Requested Unapproved" at bounding box center [1030, 150] width 176 height 19
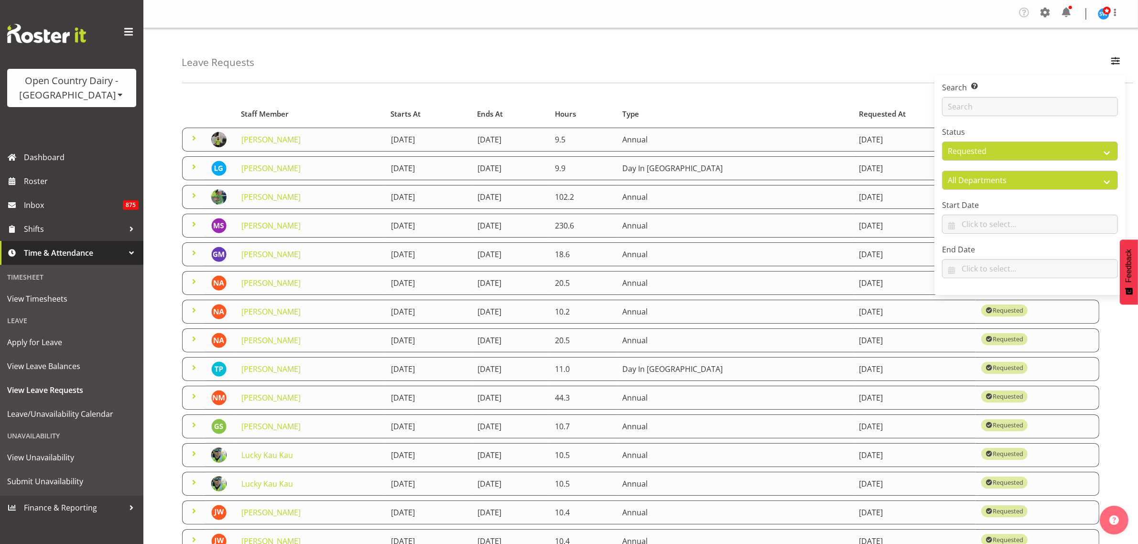
click at [510, 95] on div "Starts At Type Requested At Status Staff Member Starts At Ends At Hours Type Re…" at bounding box center [660, 348] width 956 height 517
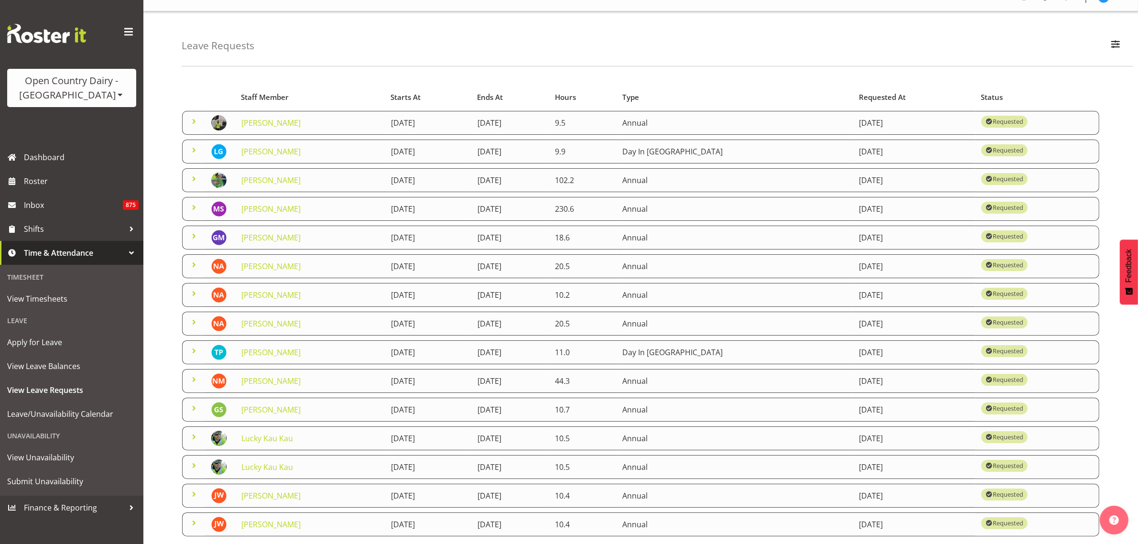
scroll to position [76, 0]
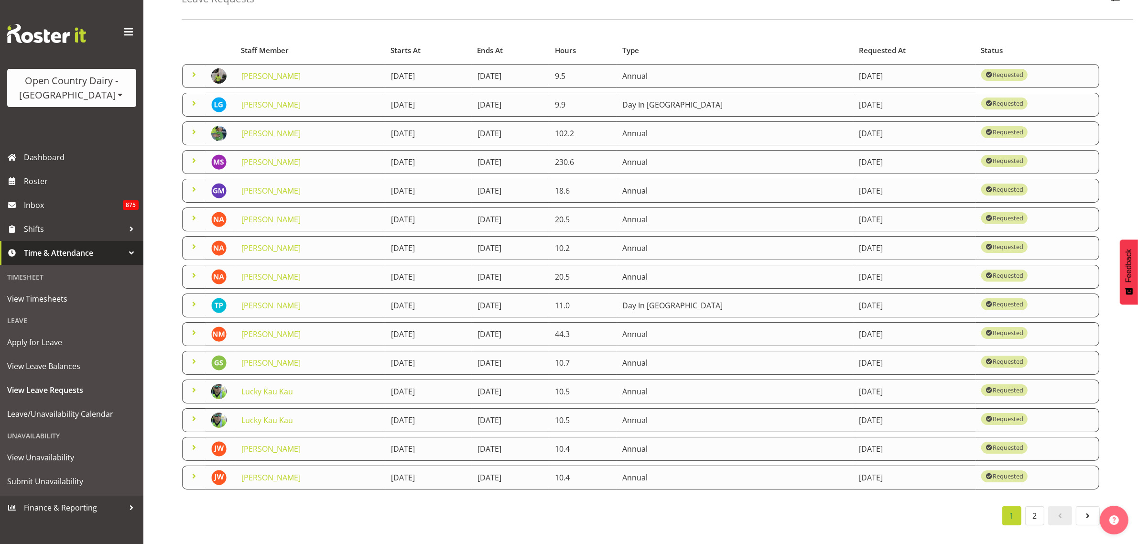
click at [196, 470] on span at bounding box center [193, 475] width 11 height 11
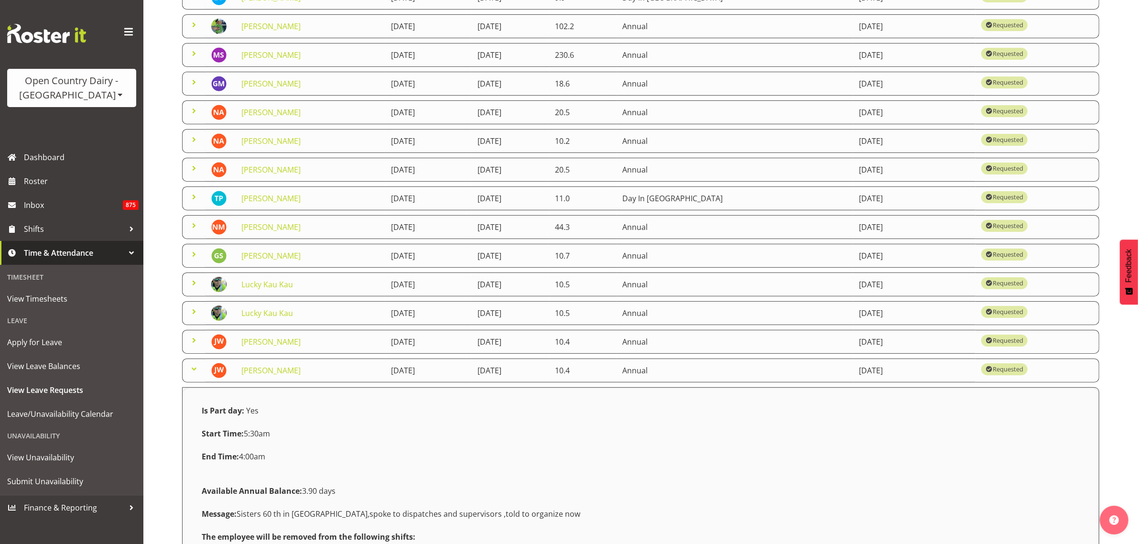
scroll to position [166, 0]
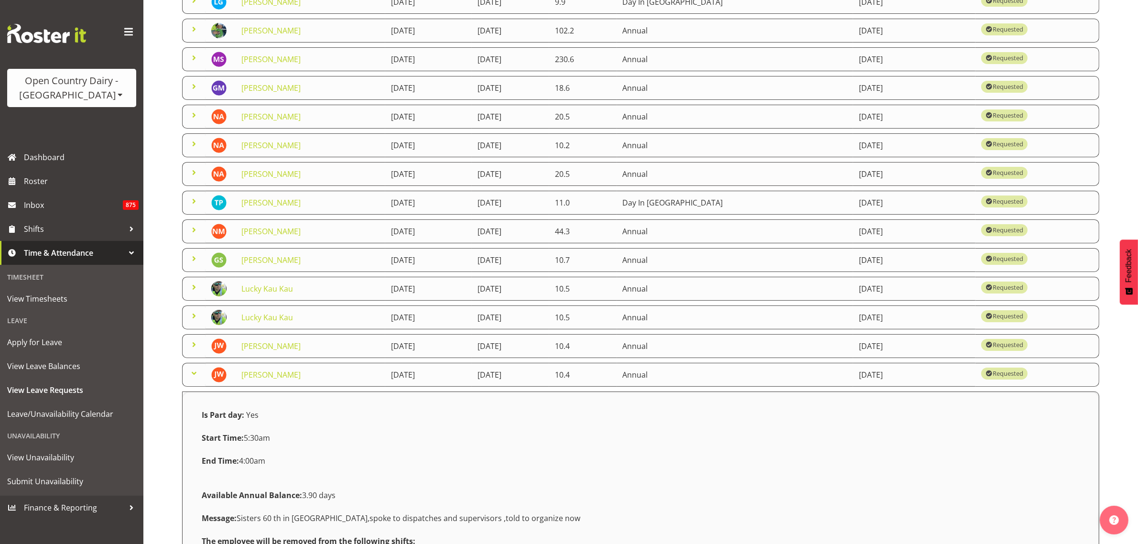
click at [195, 379] on span at bounding box center [193, 373] width 11 height 11
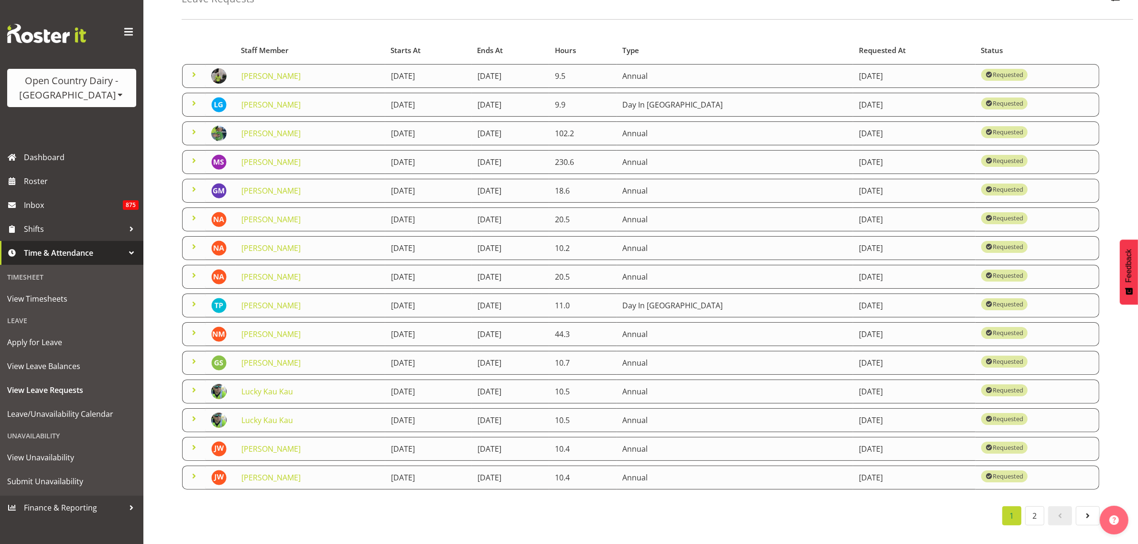
scroll to position [76, 0]
click at [195, 470] on span at bounding box center [193, 475] width 11 height 11
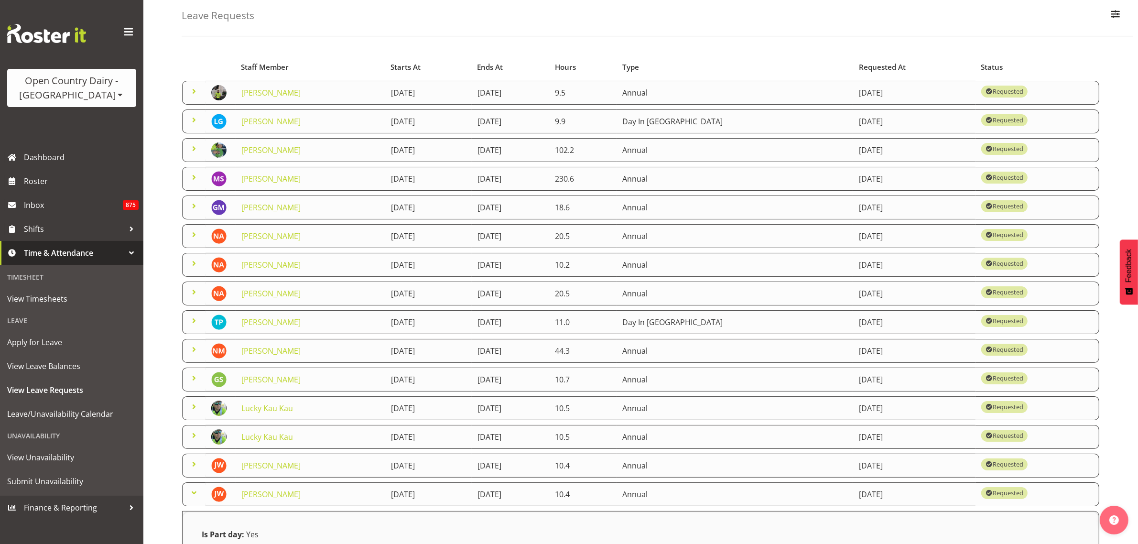
scroll to position [0, 0]
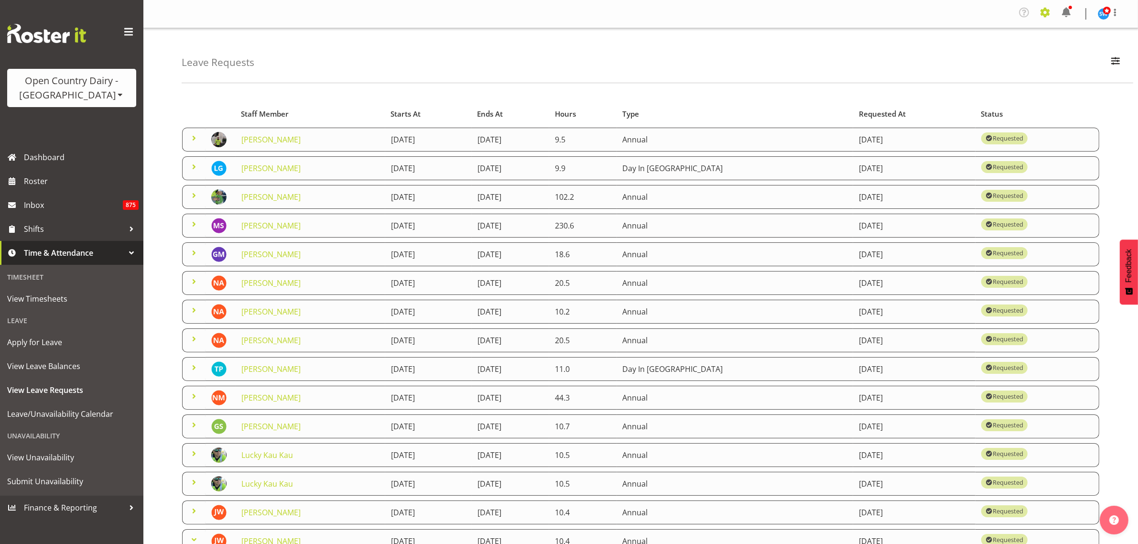
click at [1045, 16] on span at bounding box center [1045, 12] width 15 height 15
click at [976, 104] on link "Employees" at bounding box center [987, 106] width 132 height 17
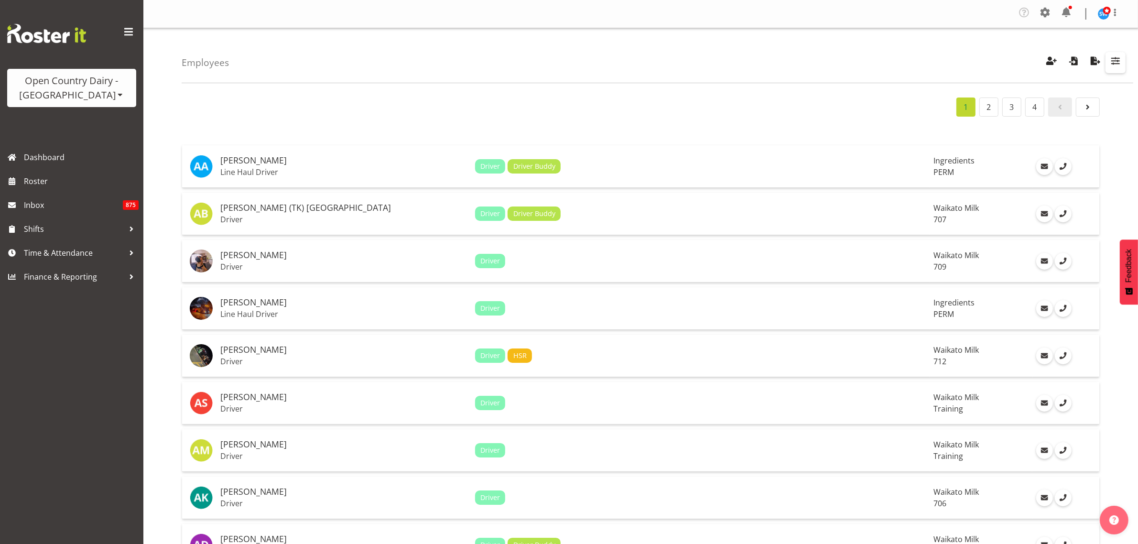
click at [1115, 55] on span "button" at bounding box center [1115, 60] width 12 height 12
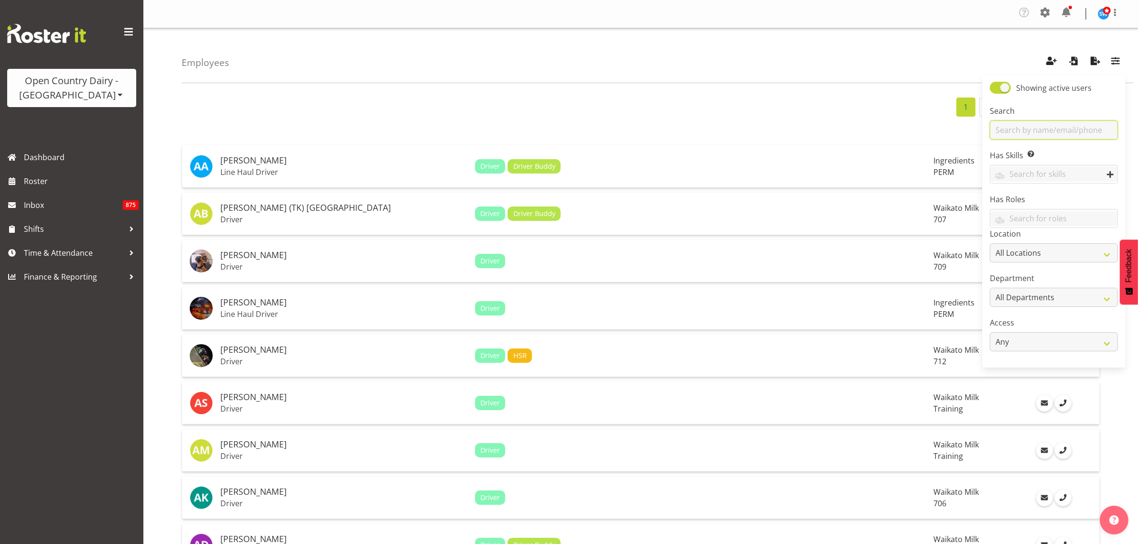
click at [1062, 132] on input "text" at bounding box center [1054, 129] width 128 height 19
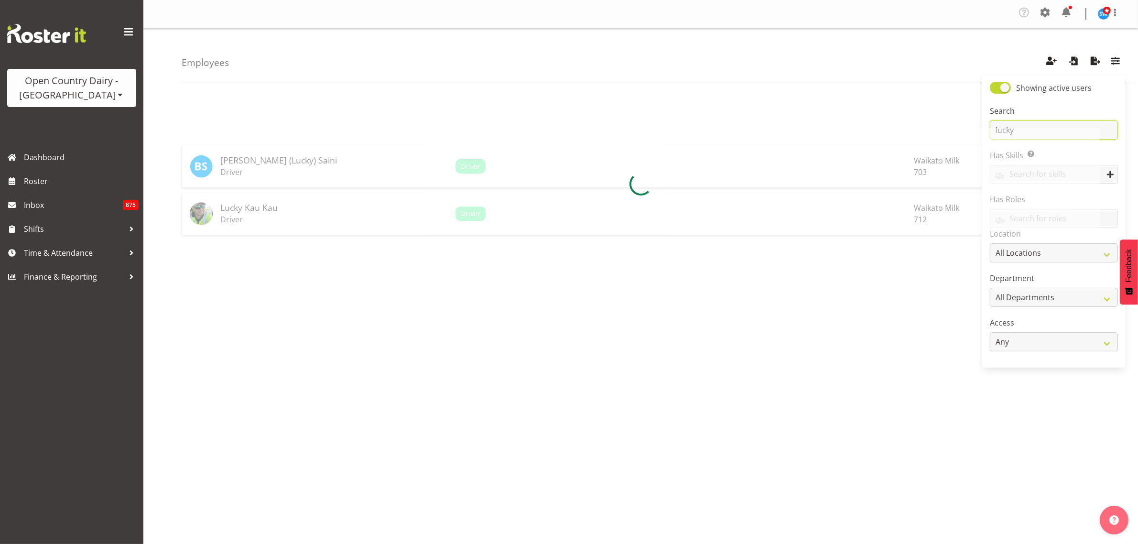
type input "lucky"
click at [244, 211] on h5 "Lucky Kau Kau" at bounding box center [334, 208] width 228 height 10
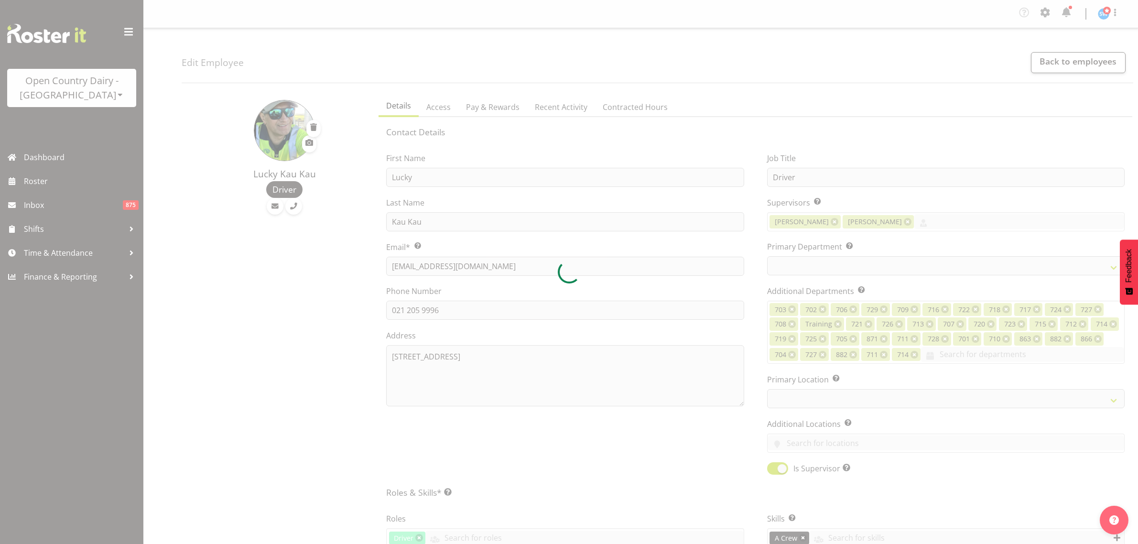
select select "TimelineWeek"
select select
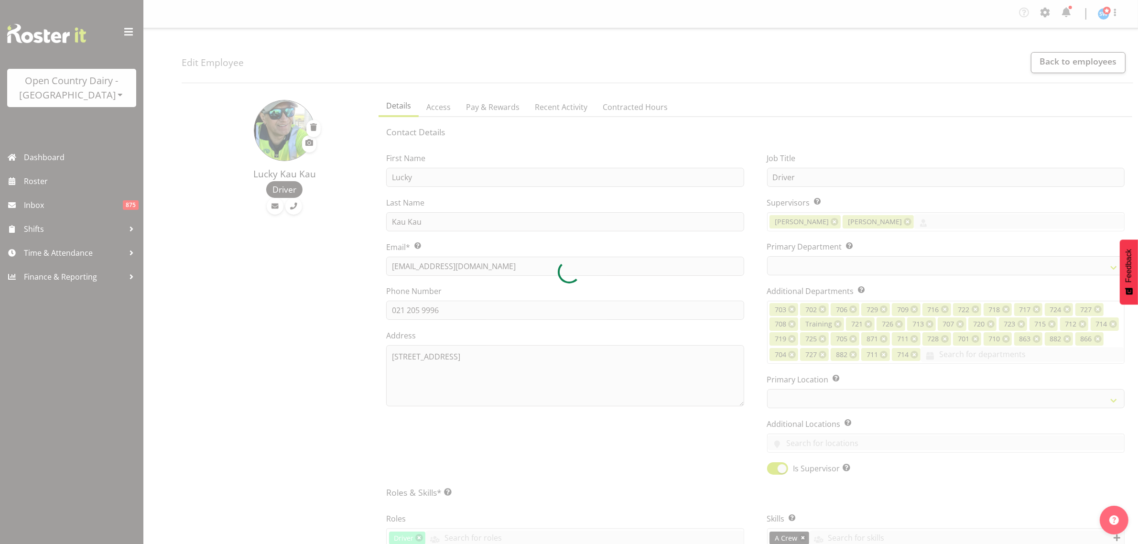
select select
select select "1054"
select select "822"
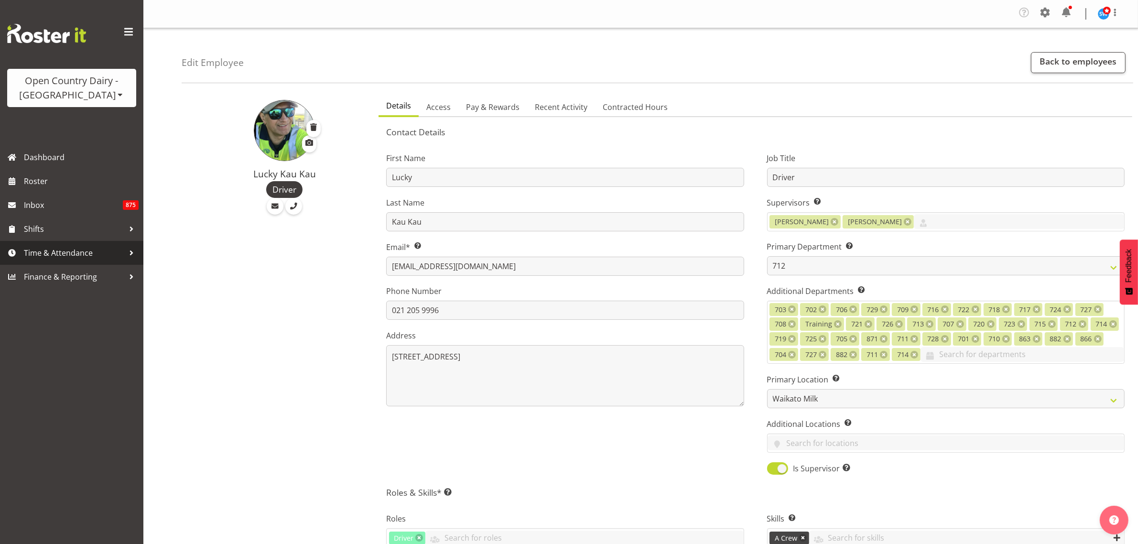
click at [74, 251] on span "Time & Attendance" at bounding box center [74, 253] width 100 height 14
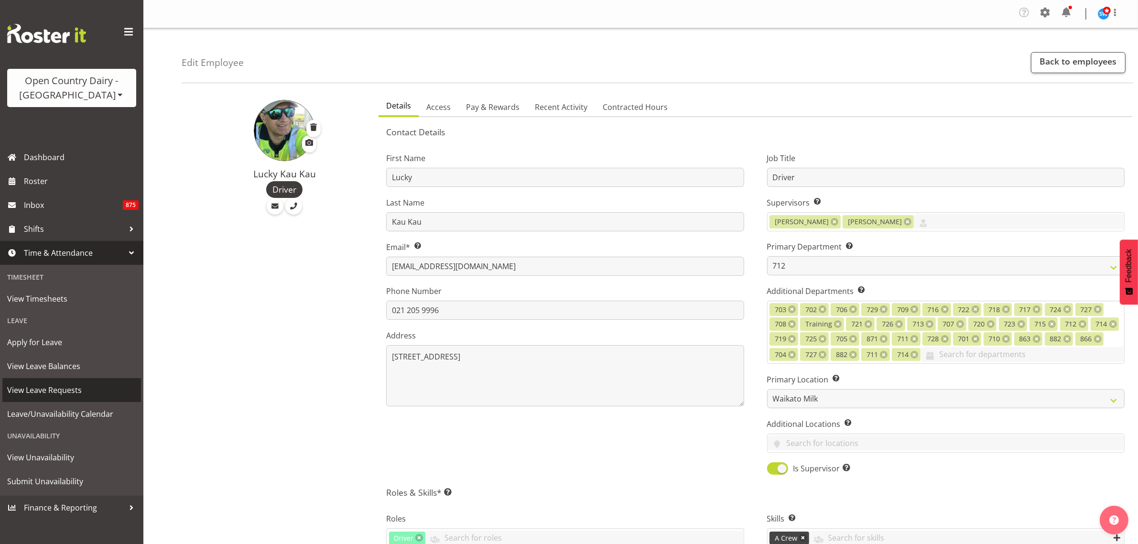
click at [80, 392] on span "View Leave Requests" at bounding box center [71, 390] width 129 height 14
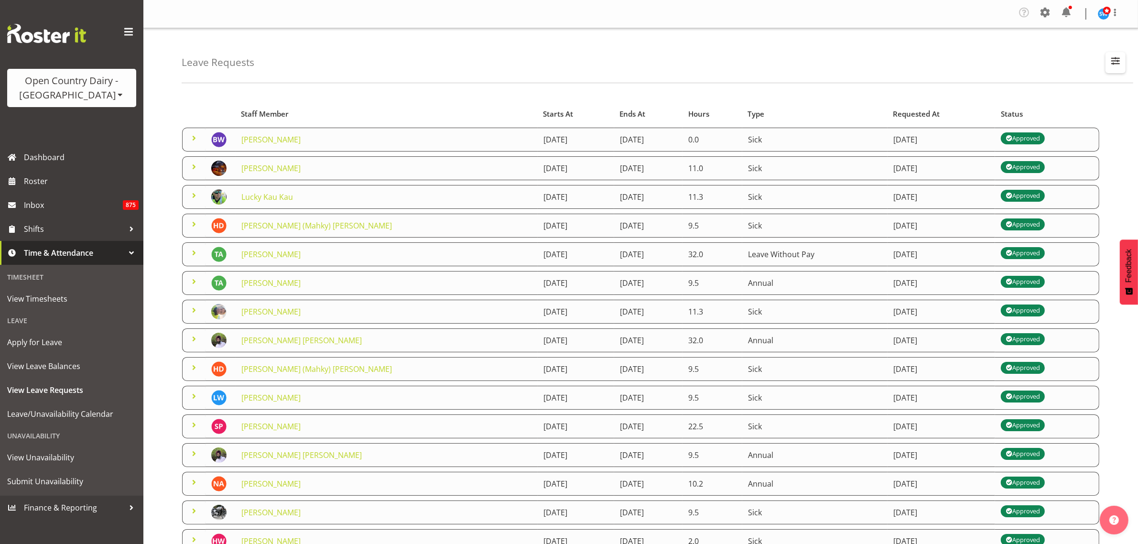
click at [1118, 63] on span "button" at bounding box center [1115, 60] width 12 height 12
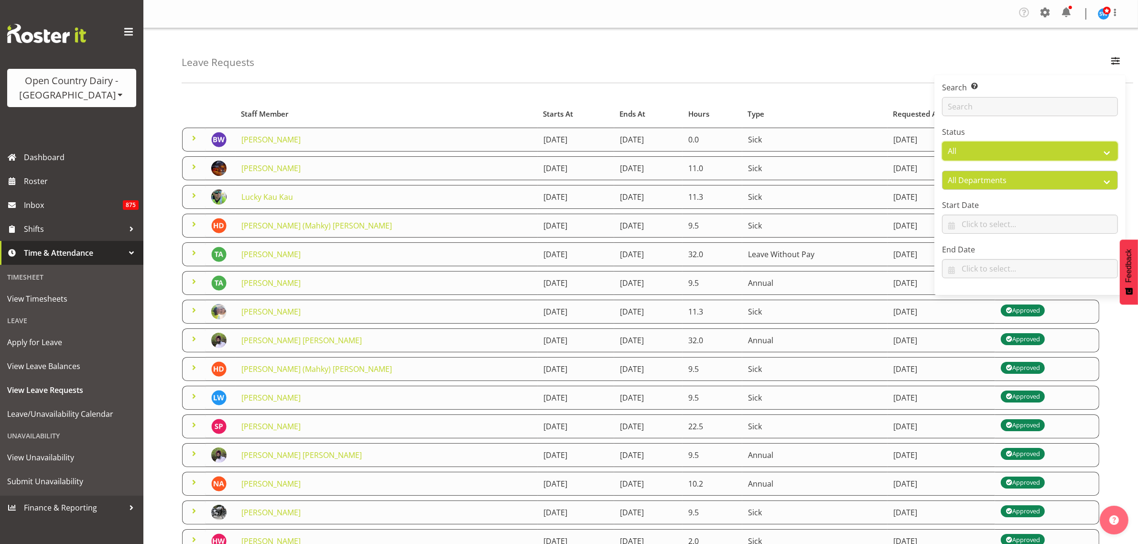
click at [1097, 150] on select "All Approved Requested Unapproved" at bounding box center [1030, 150] width 176 height 19
select select "requested"
click at [942, 141] on select "All Approved Requested Unapproved" at bounding box center [1030, 150] width 176 height 19
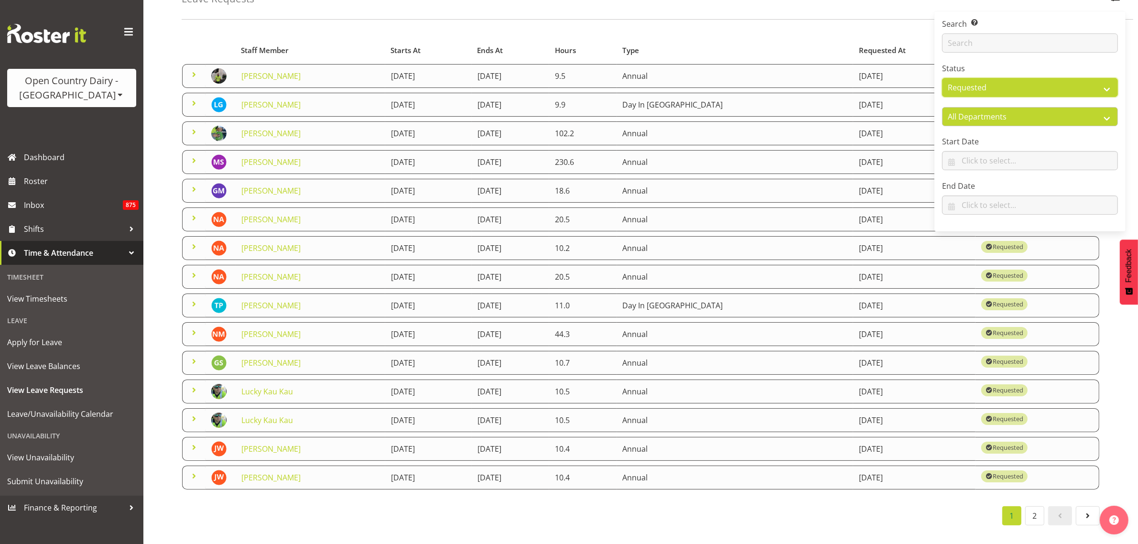
scroll to position [76, 0]
click at [194, 413] on span at bounding box center [193, 418] width 11 height 11
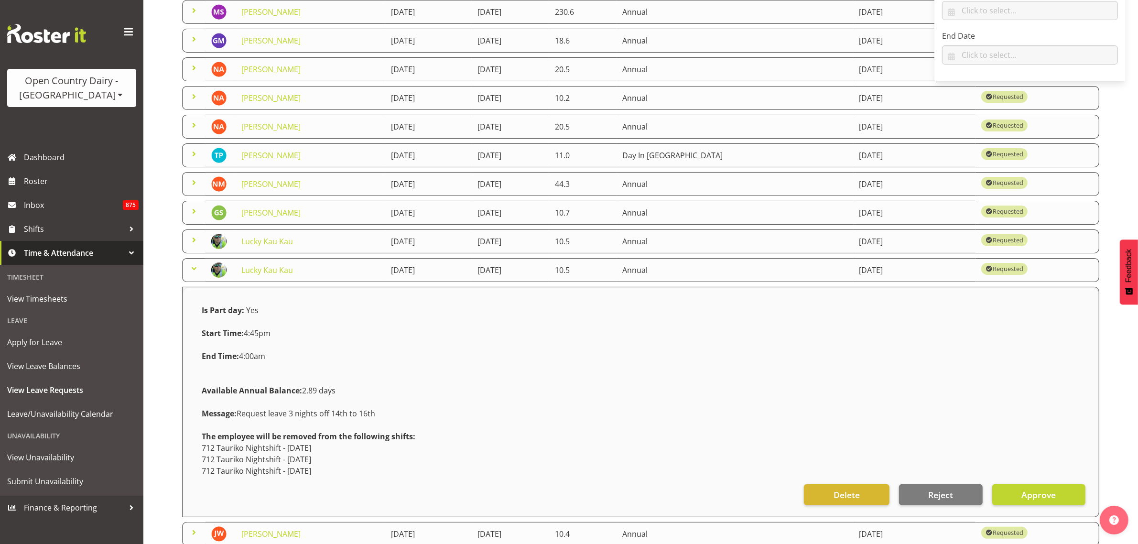
scroll to position [196, 0]
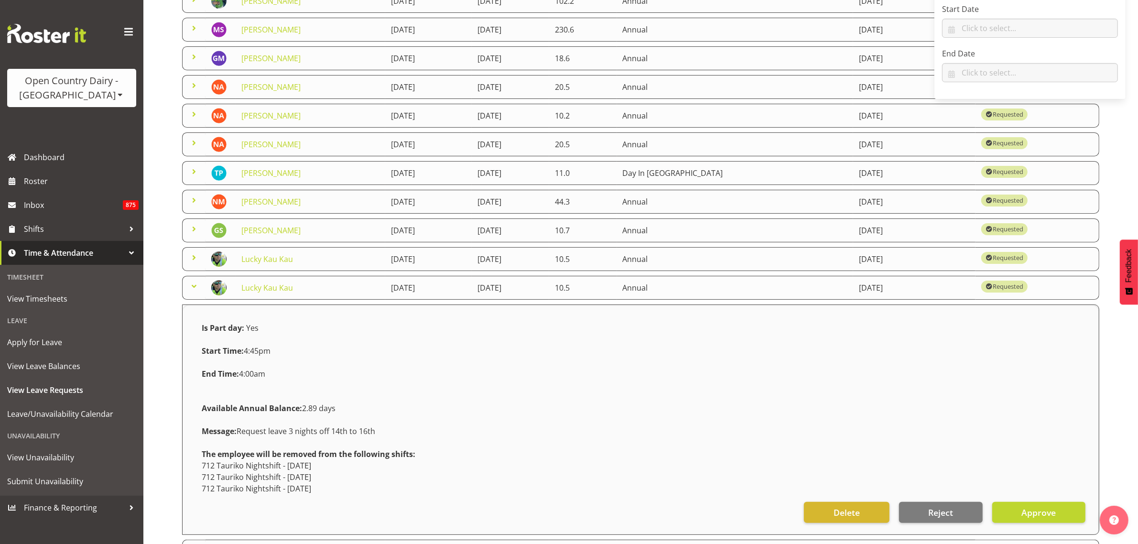
click at [194, 290] on span at bounding box center [193, 286] width 11 height 11
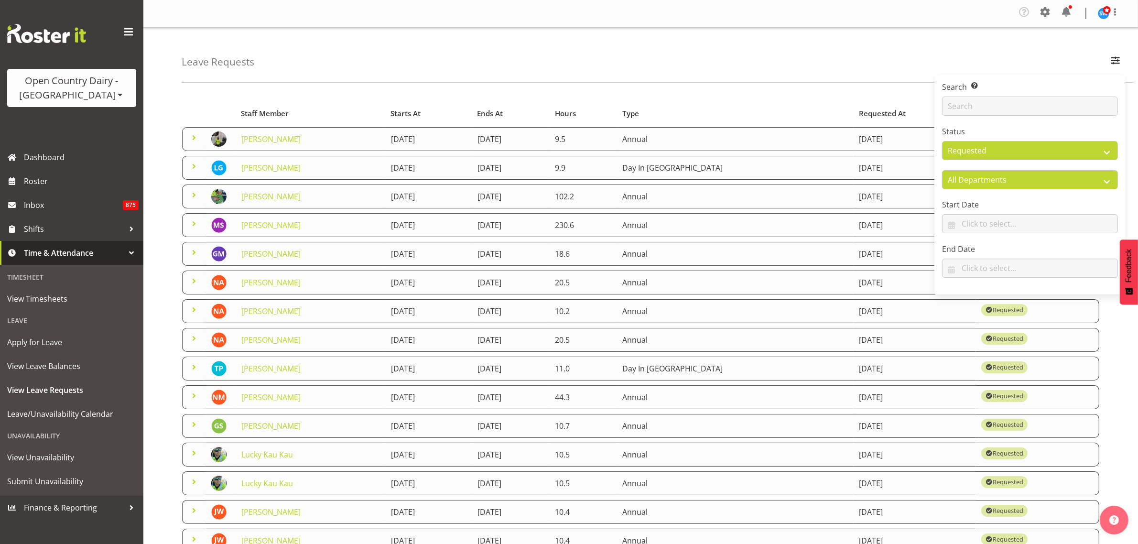
scroll to position [0, 0]
click at [196, 169] on span at bounding box center [193, 166] width 11 height 11
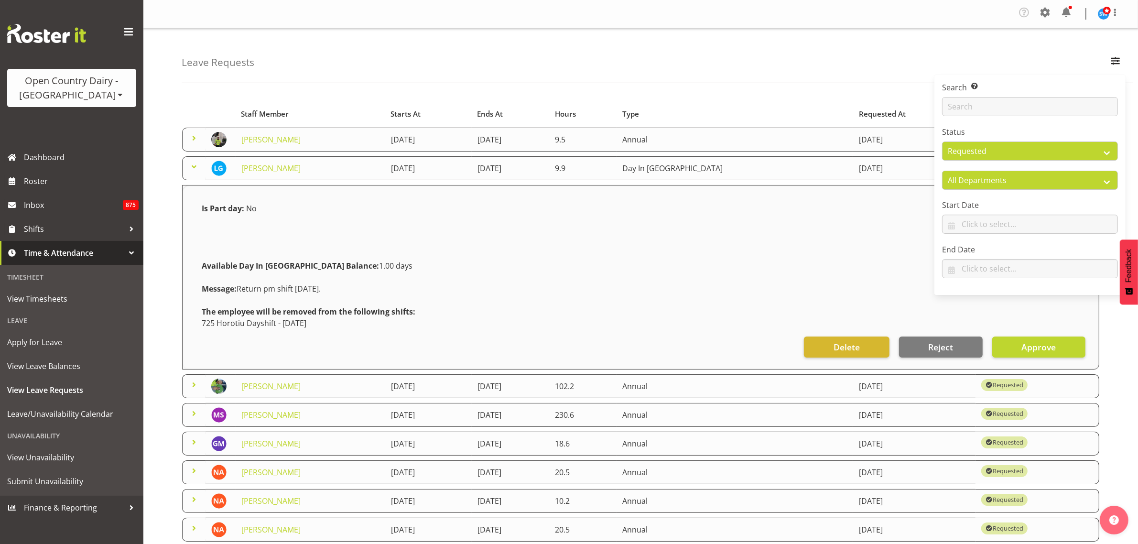
click at [196, 167] on span at bounding box center [193, 166] width 11 height 11
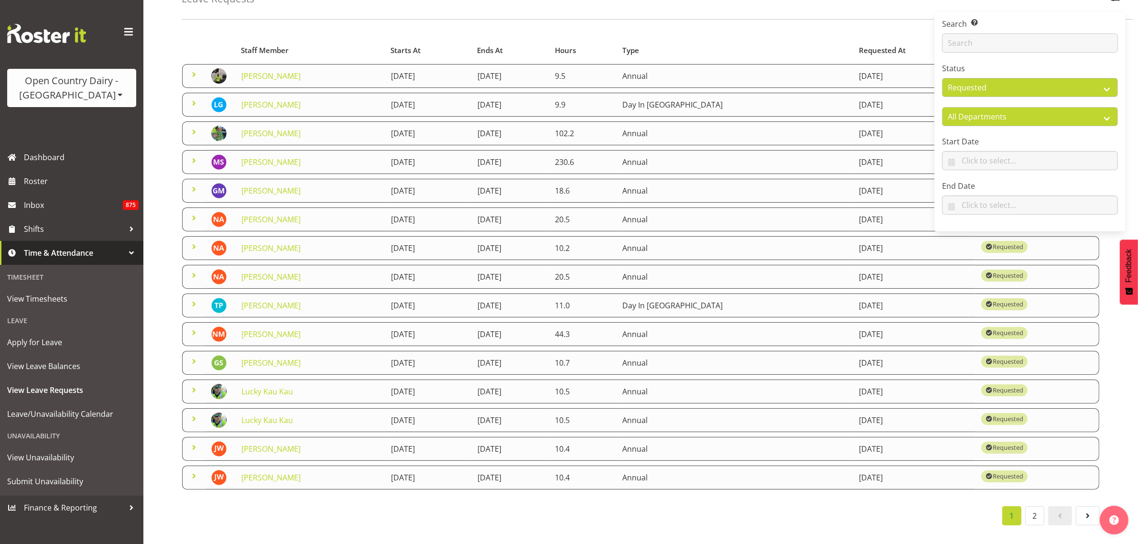
scroll to position [76, 0]
click at [197, 413] on span at bounding box center [193, 418] width 11 height 11
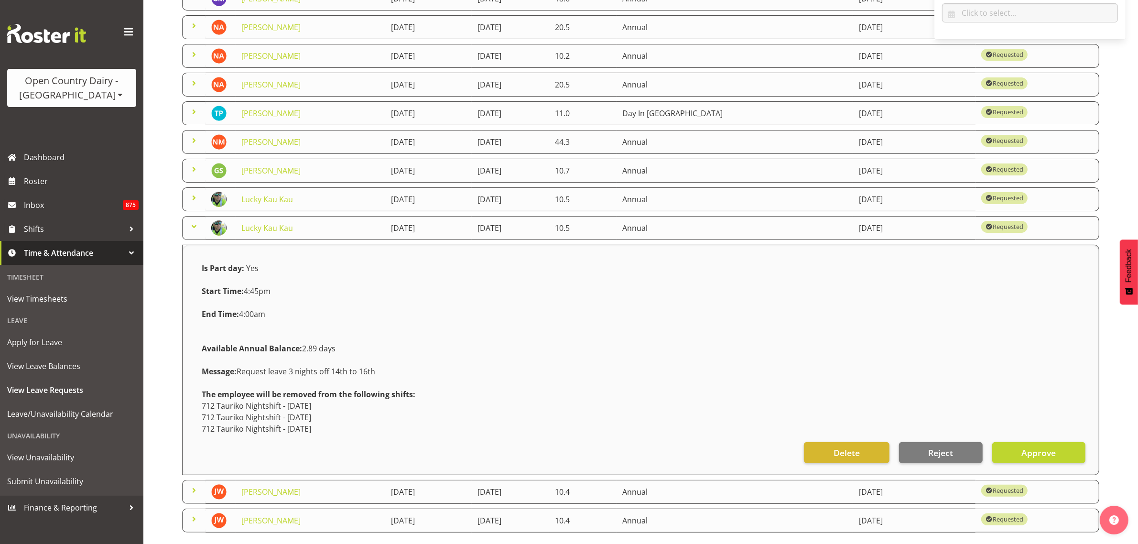
scroll to position [196, 0]
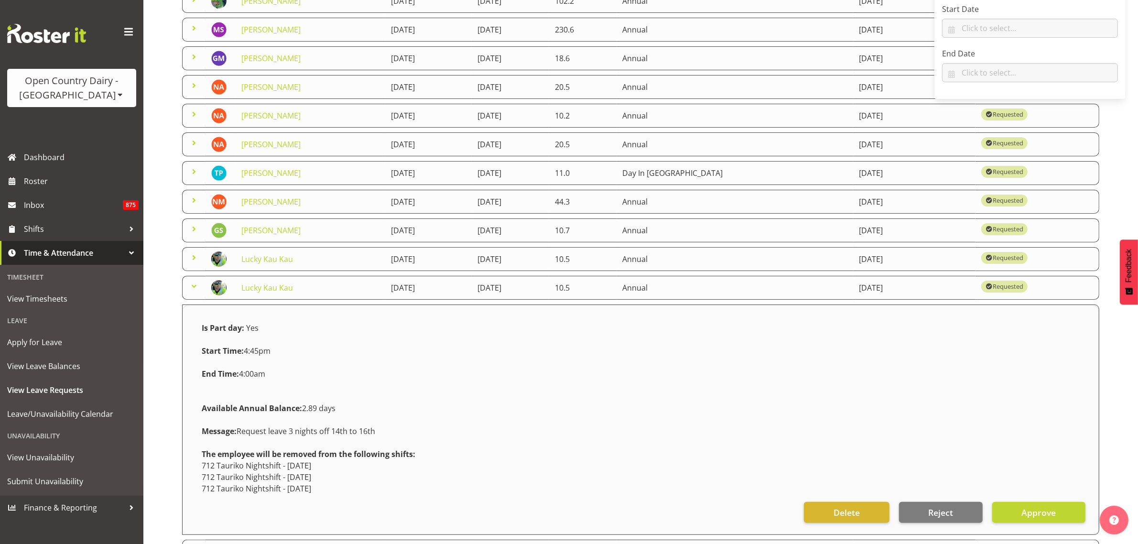
click at [198, 260] on span at bounding box center [193, 257] width 11 height 11
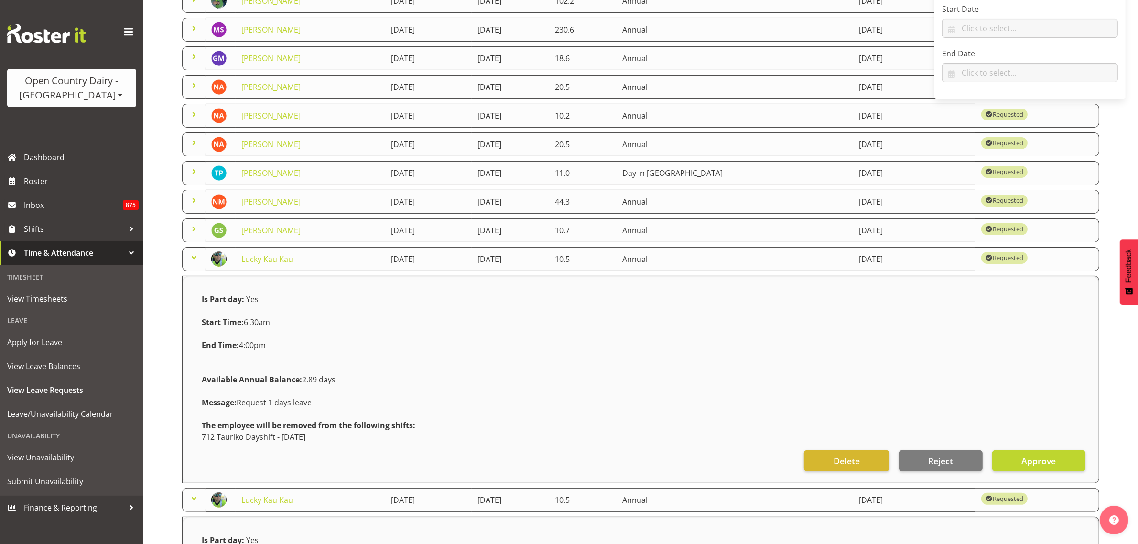
click at [196, 259] on span at bounding box center [193, 257] width 11 height 11
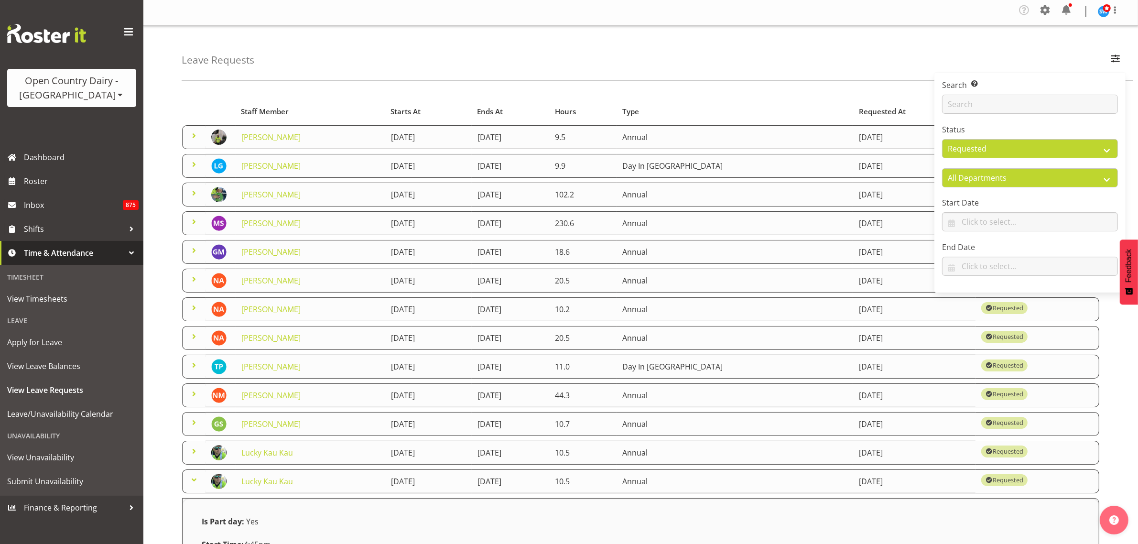
scroll to position [0, 0]
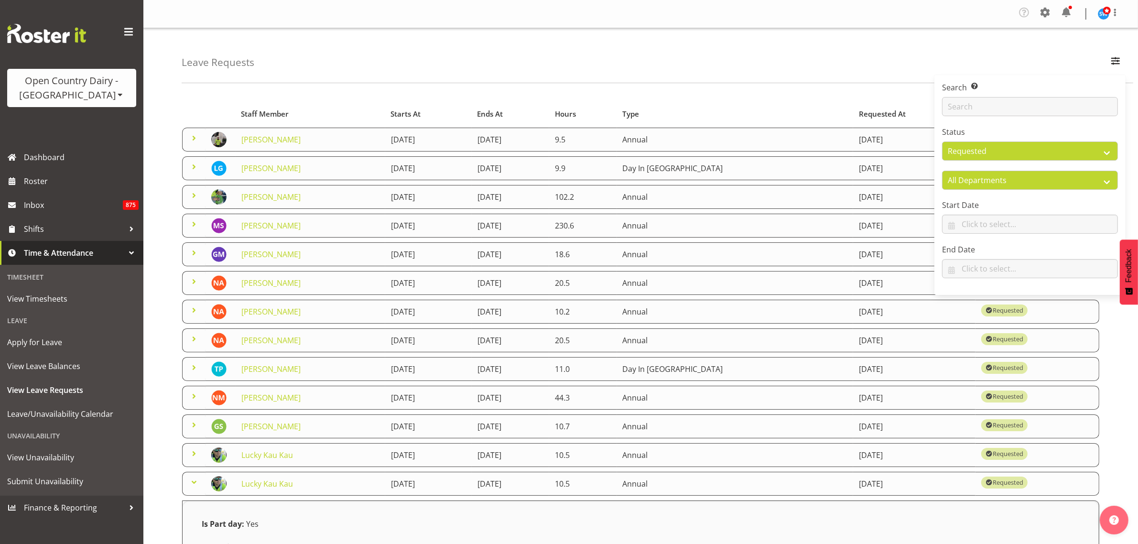
click at [594, 71] on div "Leave Requests Search Search for a particular employee Status All Approved Requ…" at bounding box center [658, 55] width 952 height 55
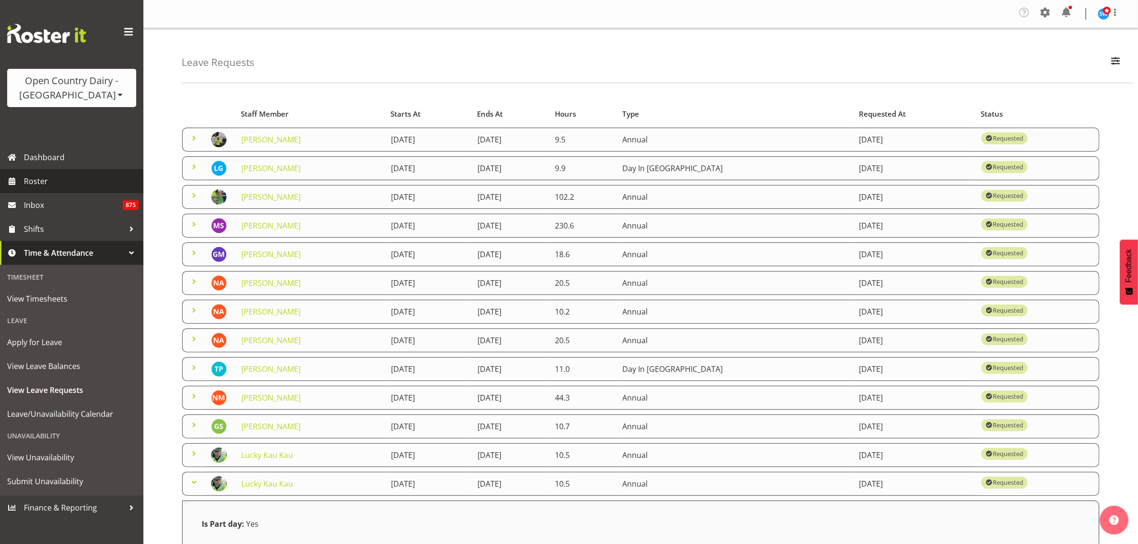
click at [46, 182] on span "Roster" at bounding box center [81, 181] width 115 height 14
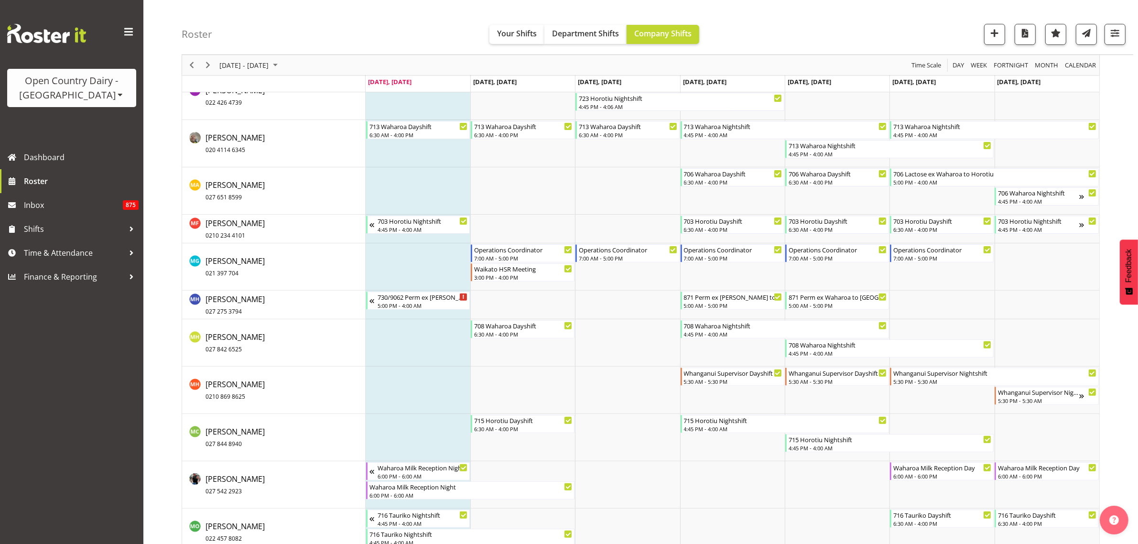
scroll to position [4768, 0]
